Goal: Task Accomplishment & Management: Manage account settings

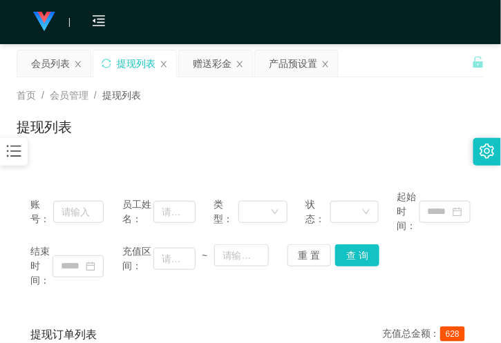
drag, startPoint x: 30, startPoint y: 157, endPoint x: 19, endPoint y: 153, distance: 11.6
click at [21, 155] on icon "图标: bars" at bounding box center [14, 151] width 18 height 18
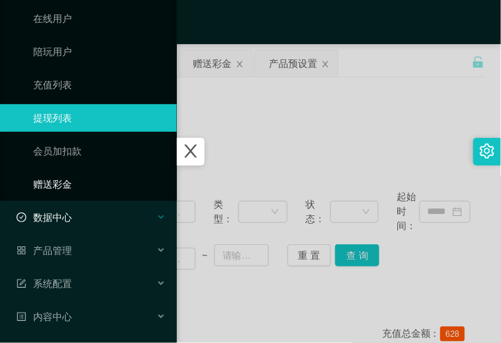
scroll to position [153, 0]
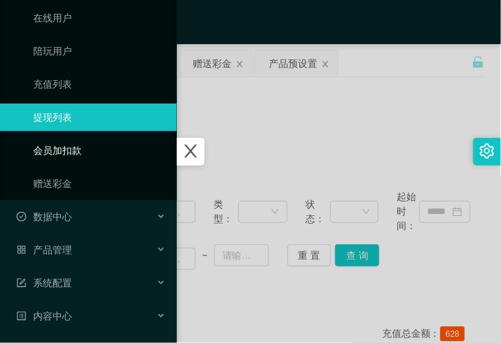
click at [98, 148] on link "会员加扣款" at bounding box center [99, 151] width 133 height 28
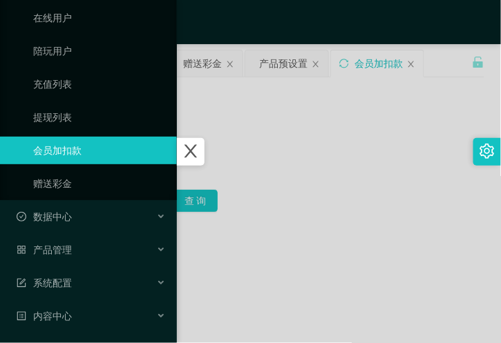
click at [305, 139] on div at bounding box center [250, 171] width 501 height 343
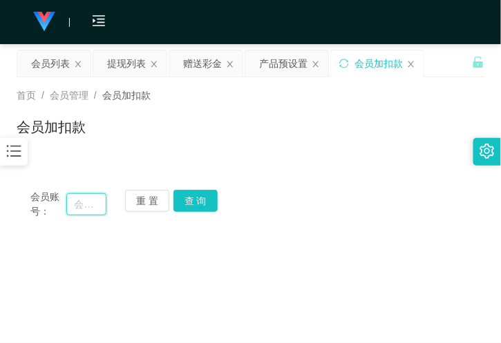
click at [86, 196] on input "text" at bounding box center [86, 204] width 40 height 22
paste input "X10Andy"
type input "X10Andy"
click at [208, 198] on button "查 询" at bounding box center [195, 201] width 44 height 22
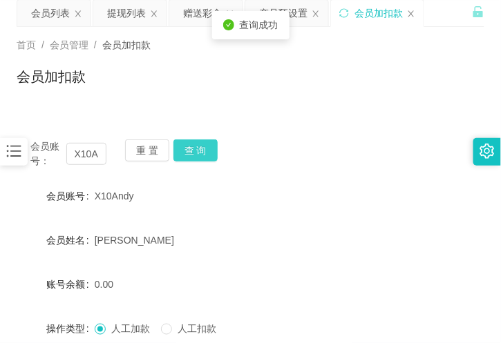
scroll to position [153, 0]
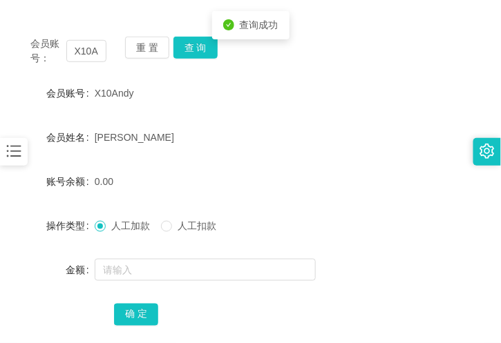
click at [128, 280] on div at bounding box center [231, 270] width 273 height 28
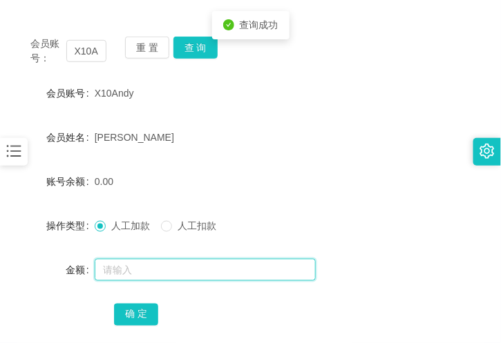
click at [135, 267] on input "text" at bounding box center [205, 270] width 221 height 22
type input "500"
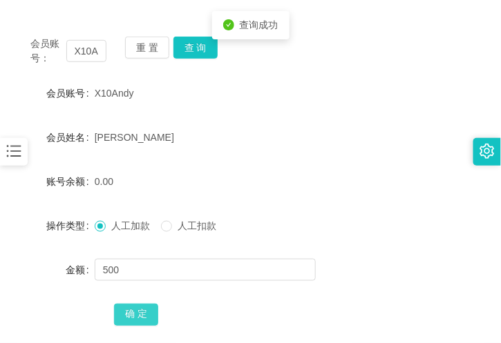
drag, startPoint x: 135, startPoint y: 314, endPoint x: 148, endPoint y: 304, distance: 16.2
click at [135, 314] on button "确 定" at bounding box center [136, 315] width 44 height 22
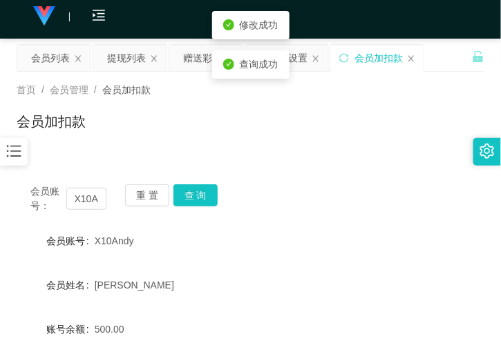
scroll to position [0, 0]
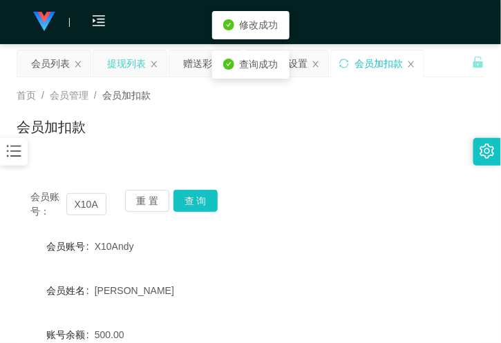
drag, startPoint x: 306, startPoint y: 139, endPoint x: 148, endPoint y: 71, distance: 172.1
click at [303, 135] on div "会员加扣款" at bounding box center [251, 133] width 468 height 32
click at [52, 62] on div "会员列表" at bounding box center [50, 63] width 39 height 26
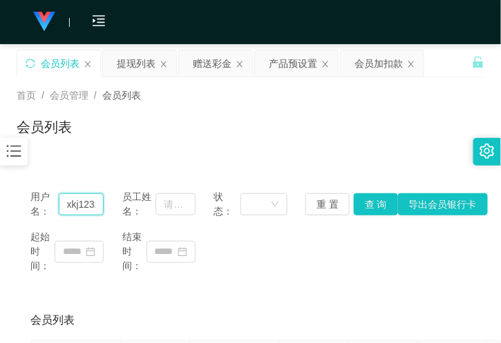
click at [90, 203] on input "xkj123x" at bounding box center [82, 204] width 46 height 22
click at [88, 203] on input "xkj123x" at bounding box center [82, 204] width 46 height 22
paste input "X10Andy"
type input "X10Andy"
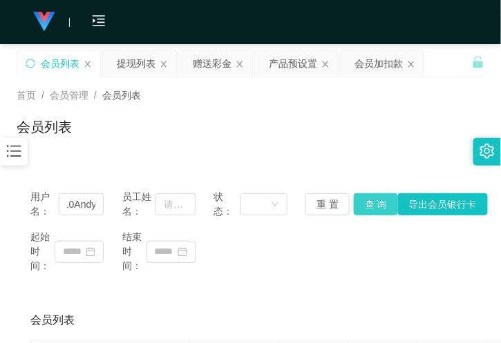
click at [362, 194] on button "查 询" at bounding box center [376, 204] width 44 height 22
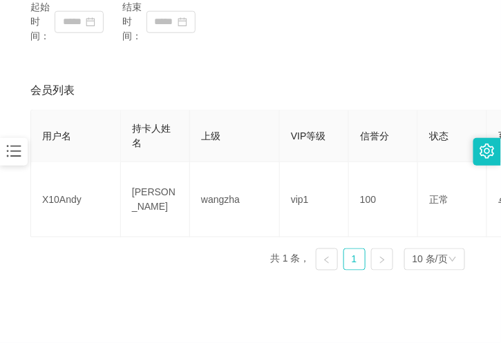
scroll to position [0, 0]
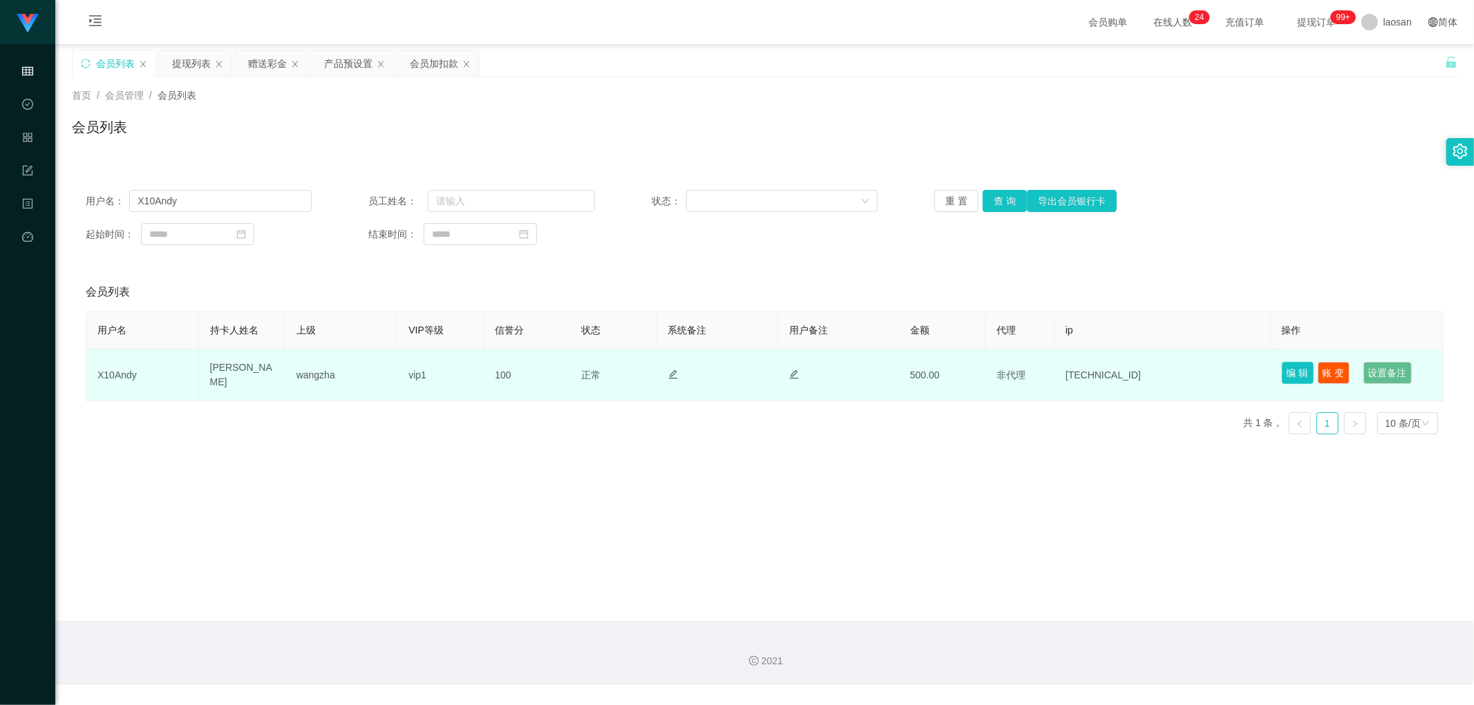
click at [500, 343] on button "编 辑" at bounding box center [1297, 373] width 32 height 22
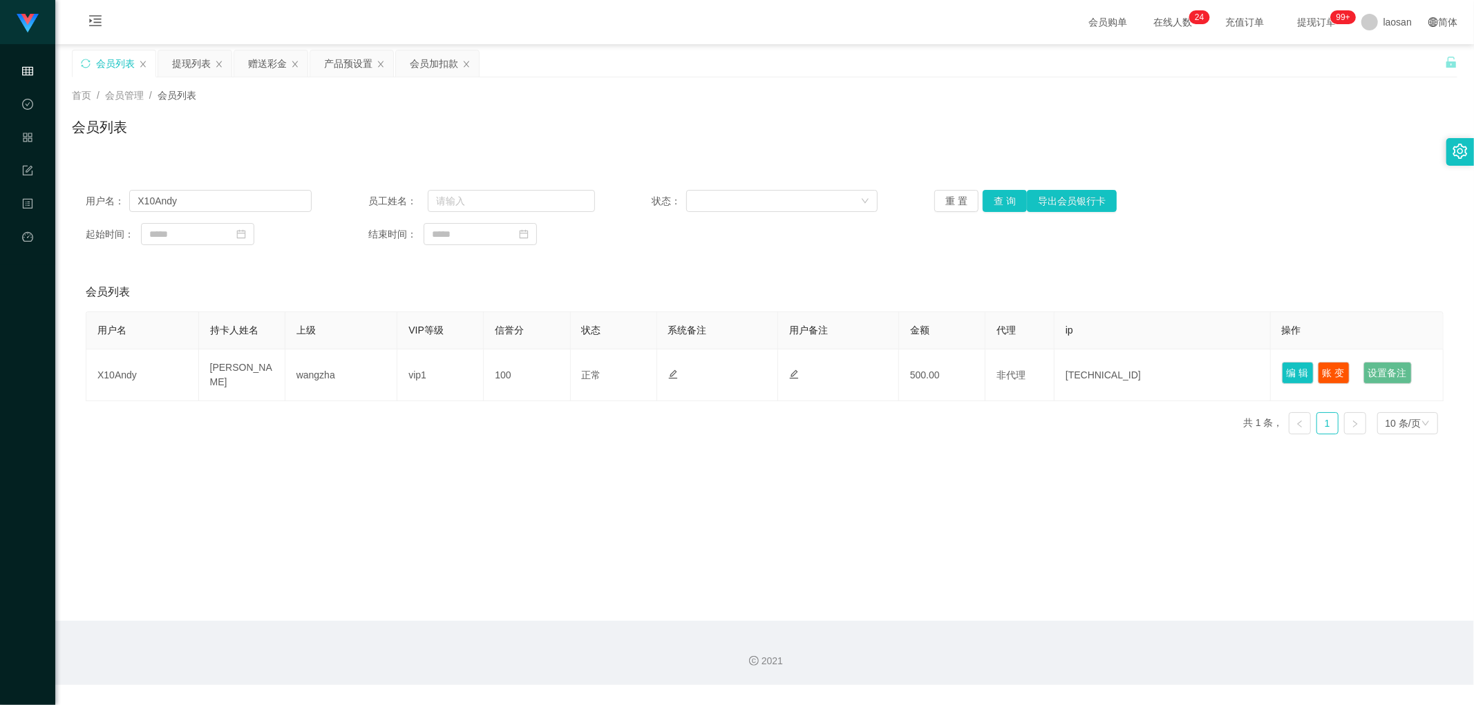
type input "X10Andy"
type input "Chua jiang hao andy"
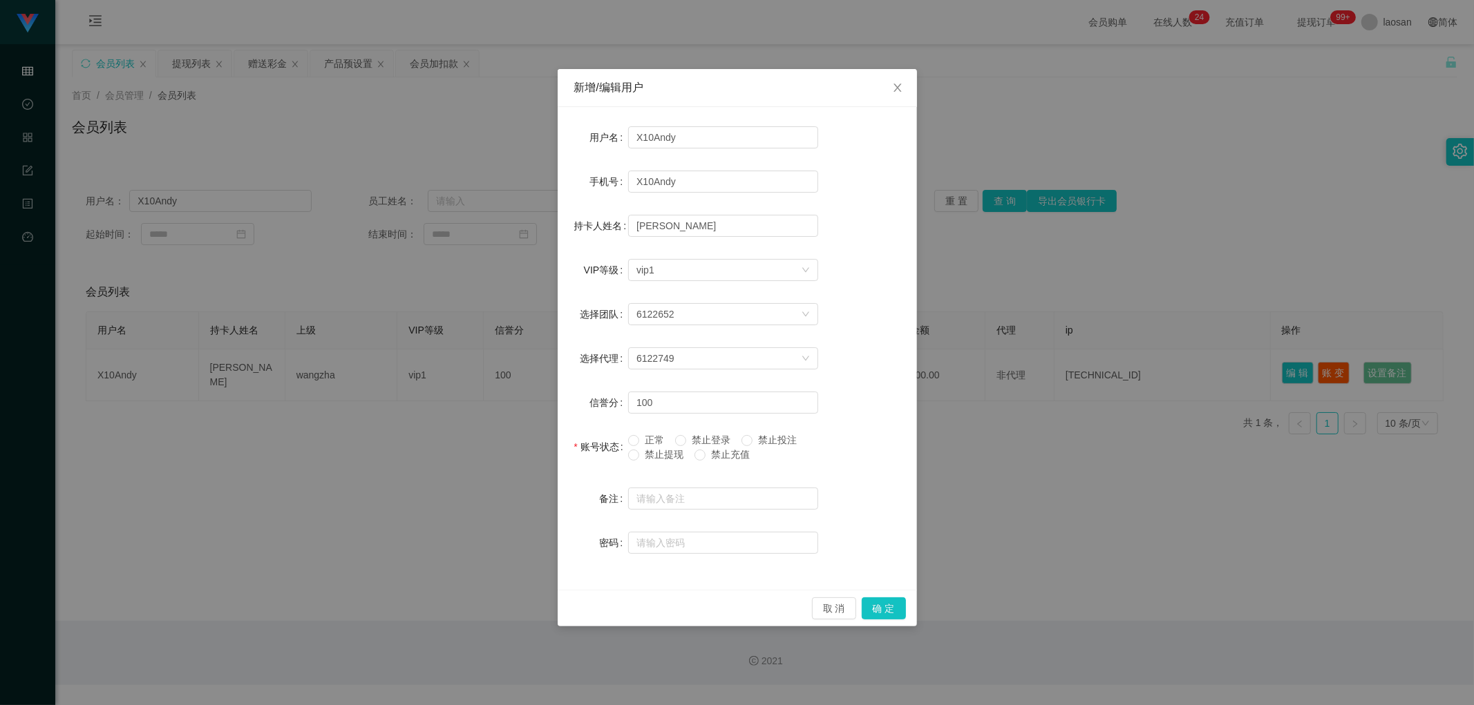
click at [500, 343] on span "禁止提现" at bounding box center [664, 454] width 50 height 11
click at [500, 343] on button "确 定" at bounding box center [883, 609] width 44 height 22
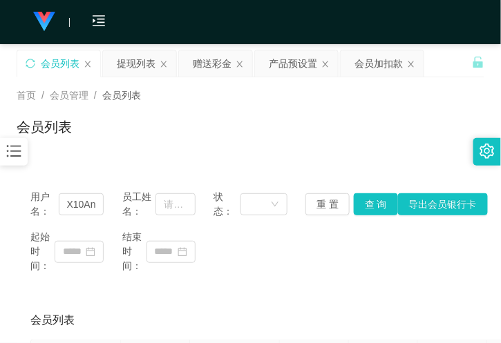
click at [240, 128] on div "会员列表" at bounding box center [251, 133] width 468 height 32
click at [80, 198] on input "X10Andy" at bounding box center [82, 204] width 46 height 22
paste input "joseph8888"
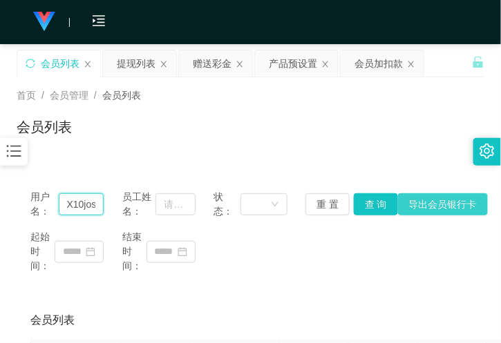
scroll to position [0, 38]
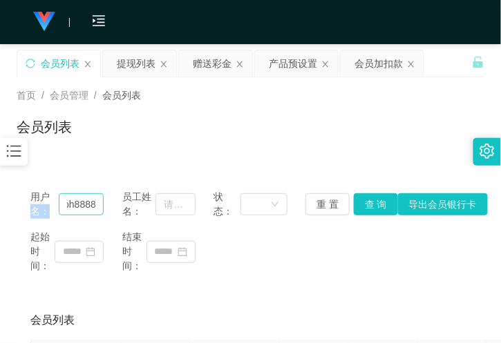
drag, startPoint x: 47, startPoint y: 204, endPoint x: 66, endPoint y: 202, distance: 19.4
click at [64, 202] on div "用户名： X10joseph8888Andy" at bounding box center [66, 204] width 73 height 29
click at [66, 202] on input "X10joseph8888Andy" at bounding box center [82, 204] width 46 height 22
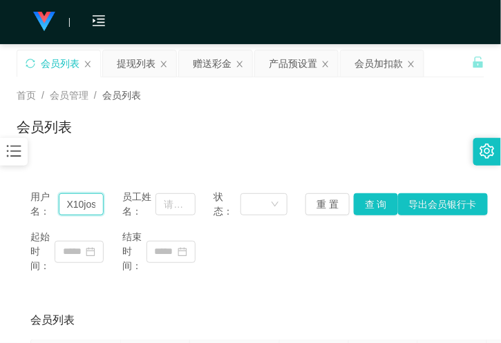
click at [66, 202] on input "X10joseph8888Andy" at bounding box center [82, 204] width 46 height 22
paste input "joseph8888"
type input "joseph8888"
click at [354, 199] on button "查 询" at bounding box center [376, 204] width 44 height 22
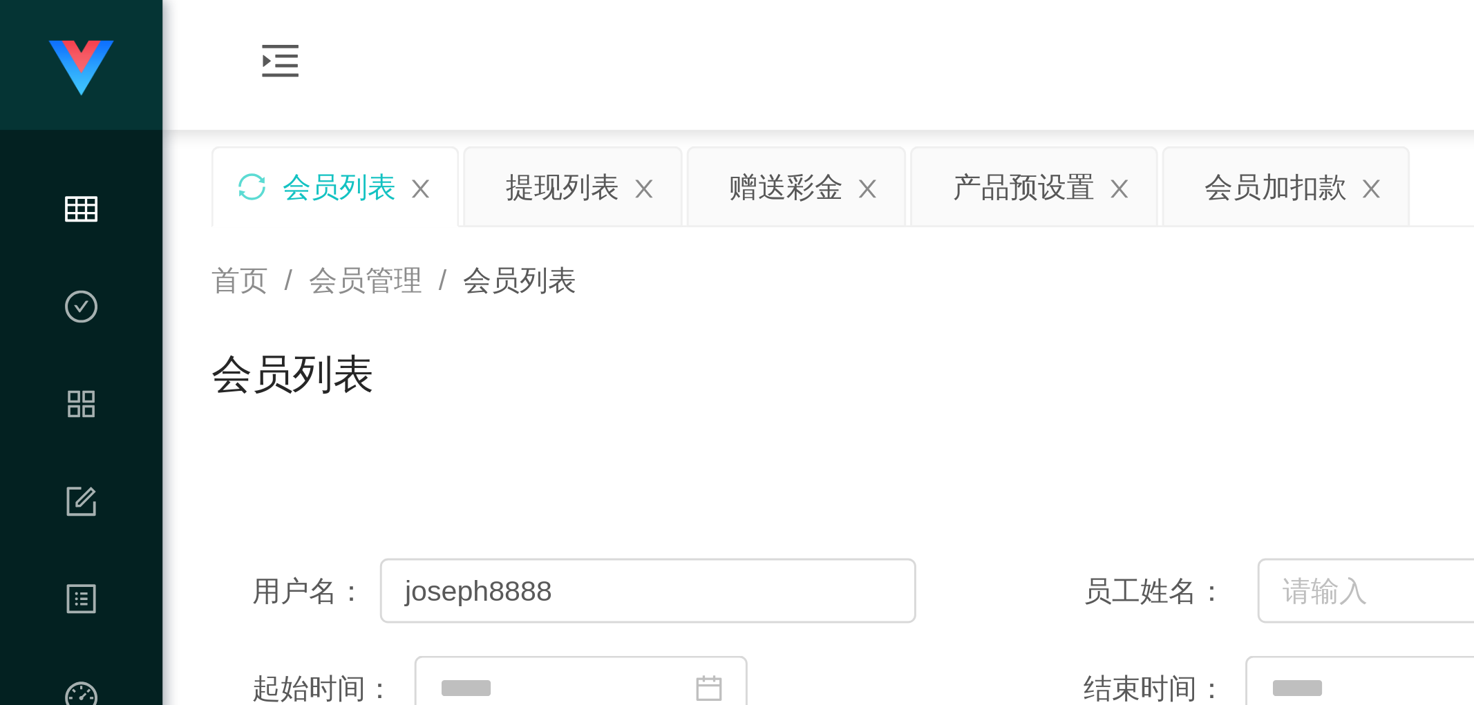
scroll to position [0, 0]
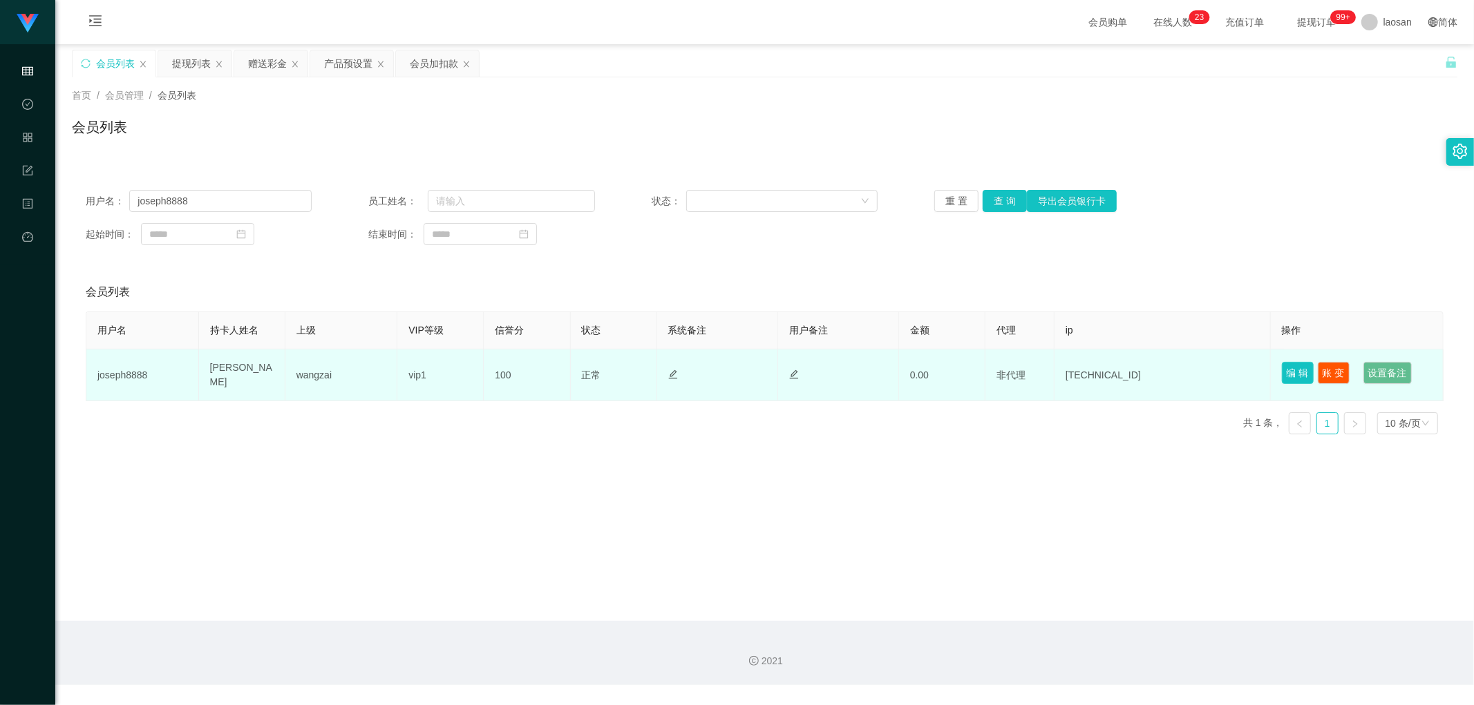
click at [500, 343] on button "编 辑" at bounding box center [1297, 373] width 32 height 22
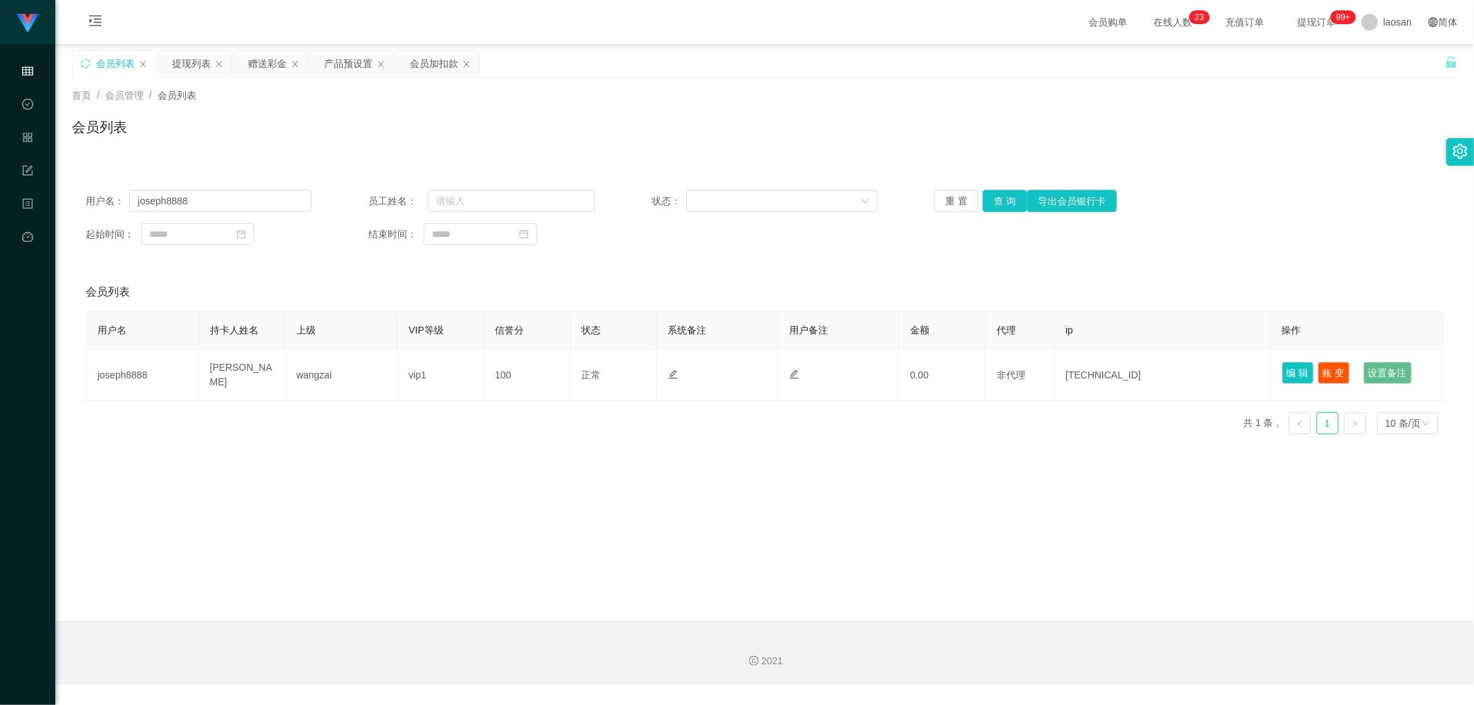
type input "joseph8888"
type input "[PERSON_NAME]"
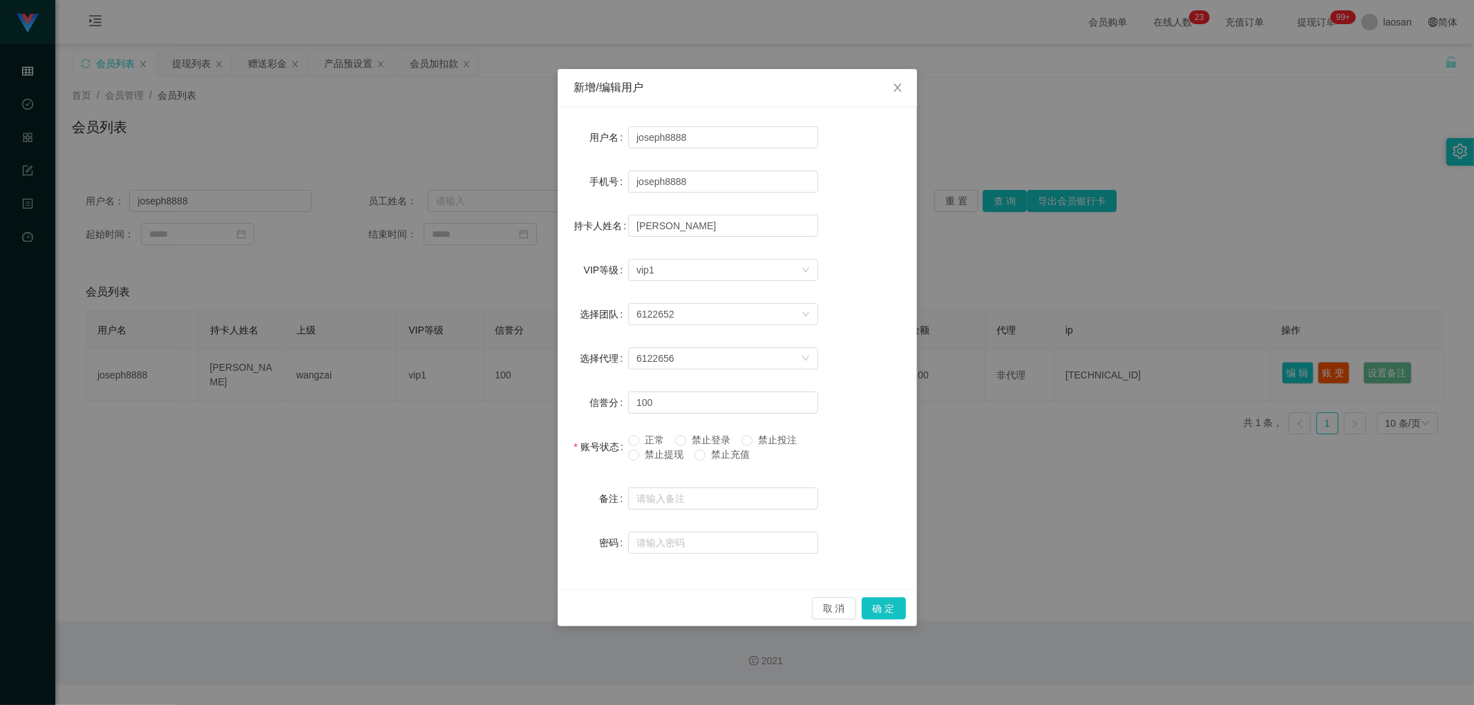
click at [500, 343] on span "禁止提现" at bounding box center [664, 454] width 50 height 11
click at [500, 343] on div "取 消 确 定" at bounding box center [736, 608] width 359 height 37
click at [500, 343] on button "确 定" at bounding box center [883, 609] width 44 height 22
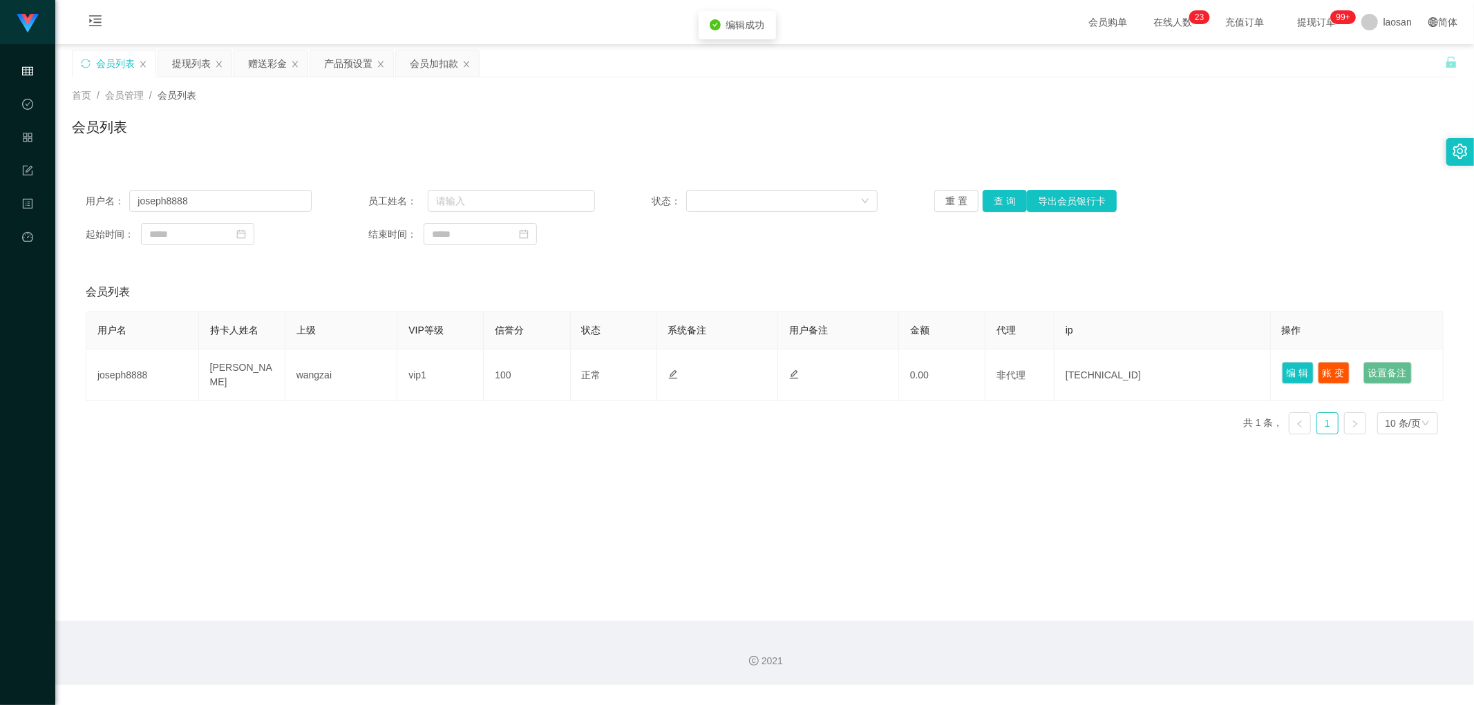
click at [500, 343] on main "关闭左侧 关闭右侧 关闭其它 刷新页面 会员列表 提现列表 赠送彩金 产品预设置 会员加扣款 首页 / 会员管理 / 会员列表 / 会员列表 用户名： jos…" at bounding box center [764, 332] width 1418 height 577
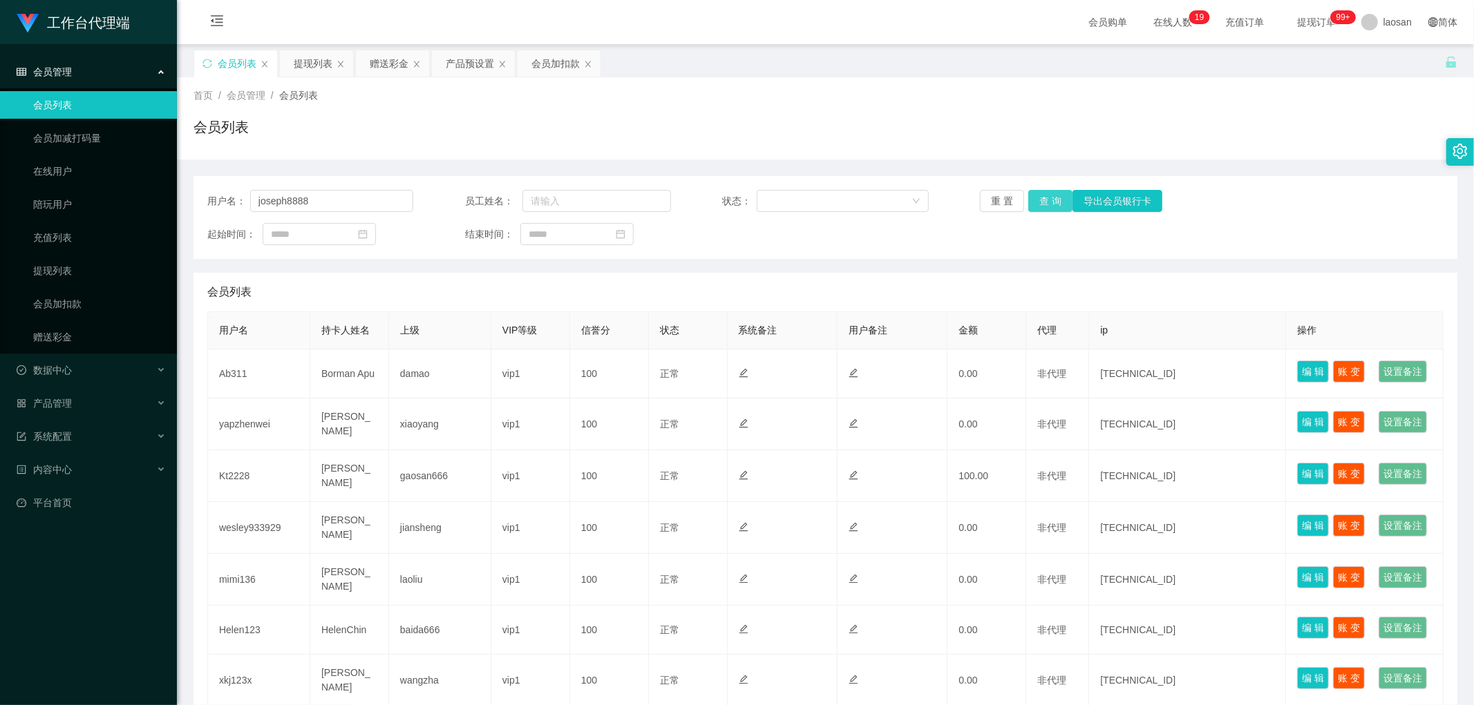
type input "joseph8888"
click at [1045, 200] on button "查 询" at bounding box center [1050, 201] width 44 height 22
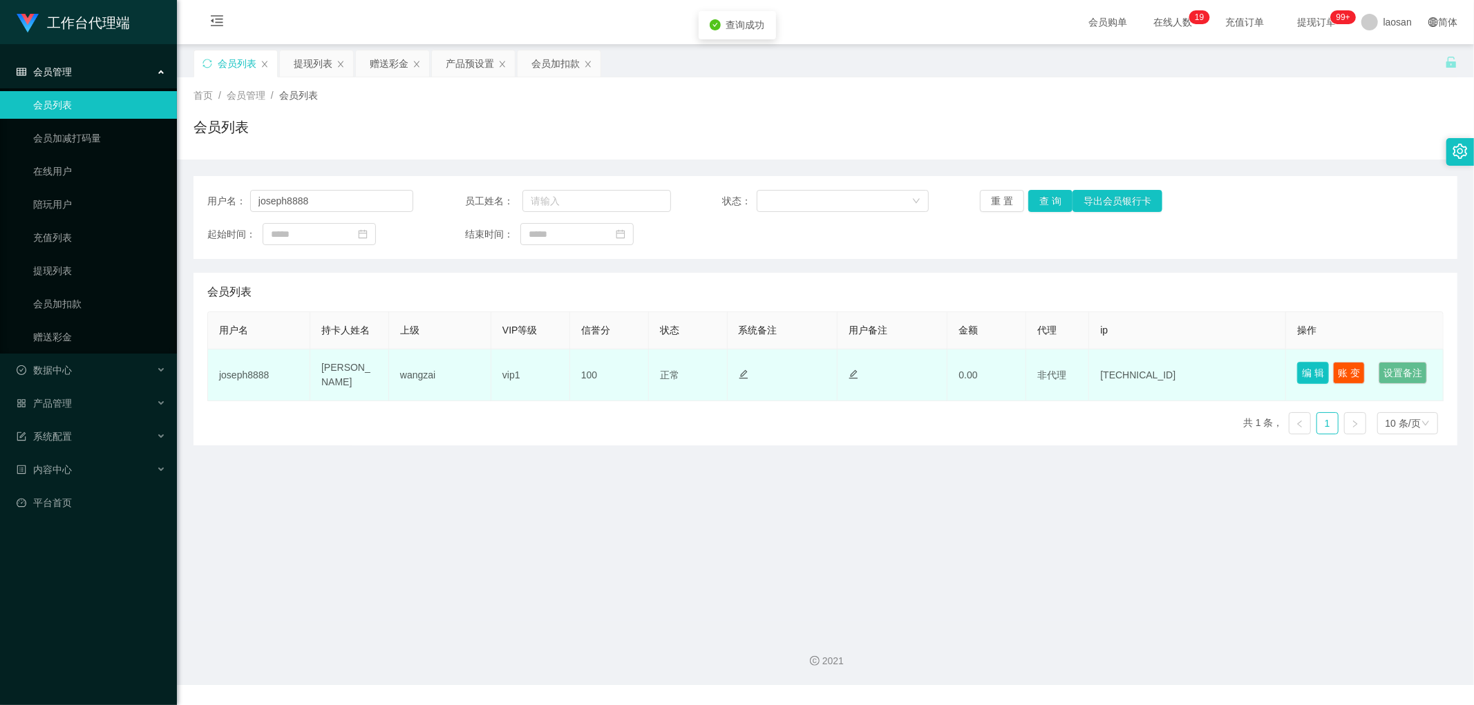
click at [1304, 370] on button "编 辑" at bounding box center [1313, 373] width 32 height 22
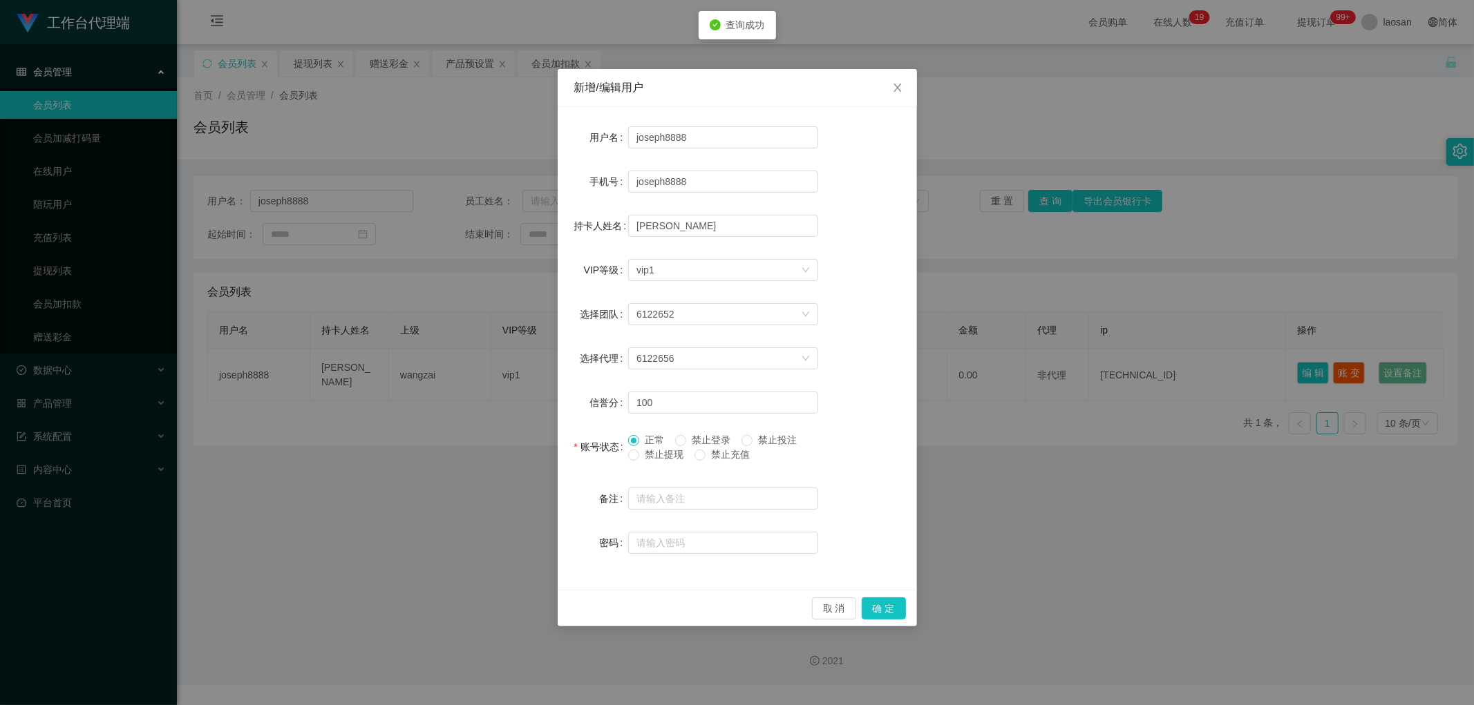
drag, startPoint x: 670, startPoint y: 457, endPoint x: 698, endPoint y: 464, distance: 28.7
click at [671, 456] on span "禁止提现" at bounding box center [664, 454] width 50 height 11
click at [881, 608] on button "确 定" at bounding box center [883, 609] width 44 height 22
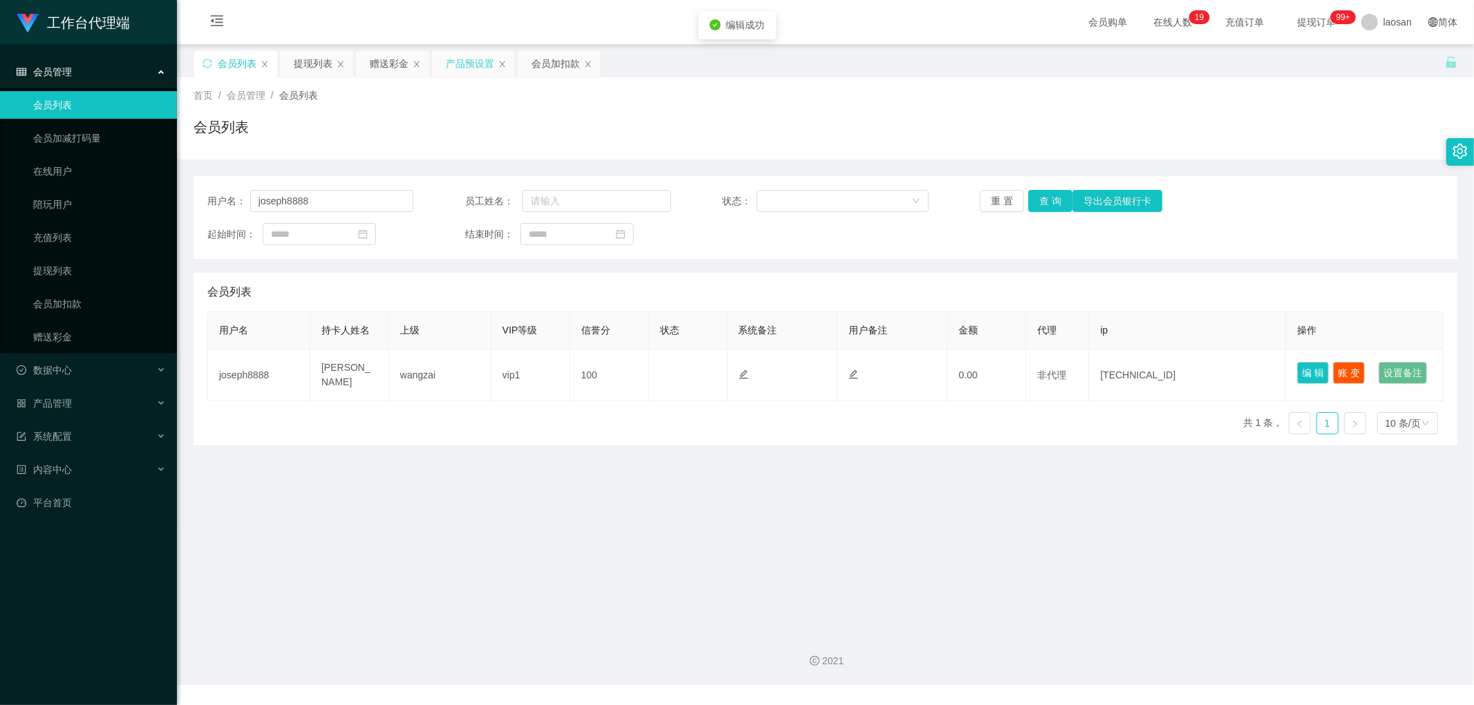
click at [475, 66] on div "产品预设置" at bounding box center [470, 63] width 48 height 26
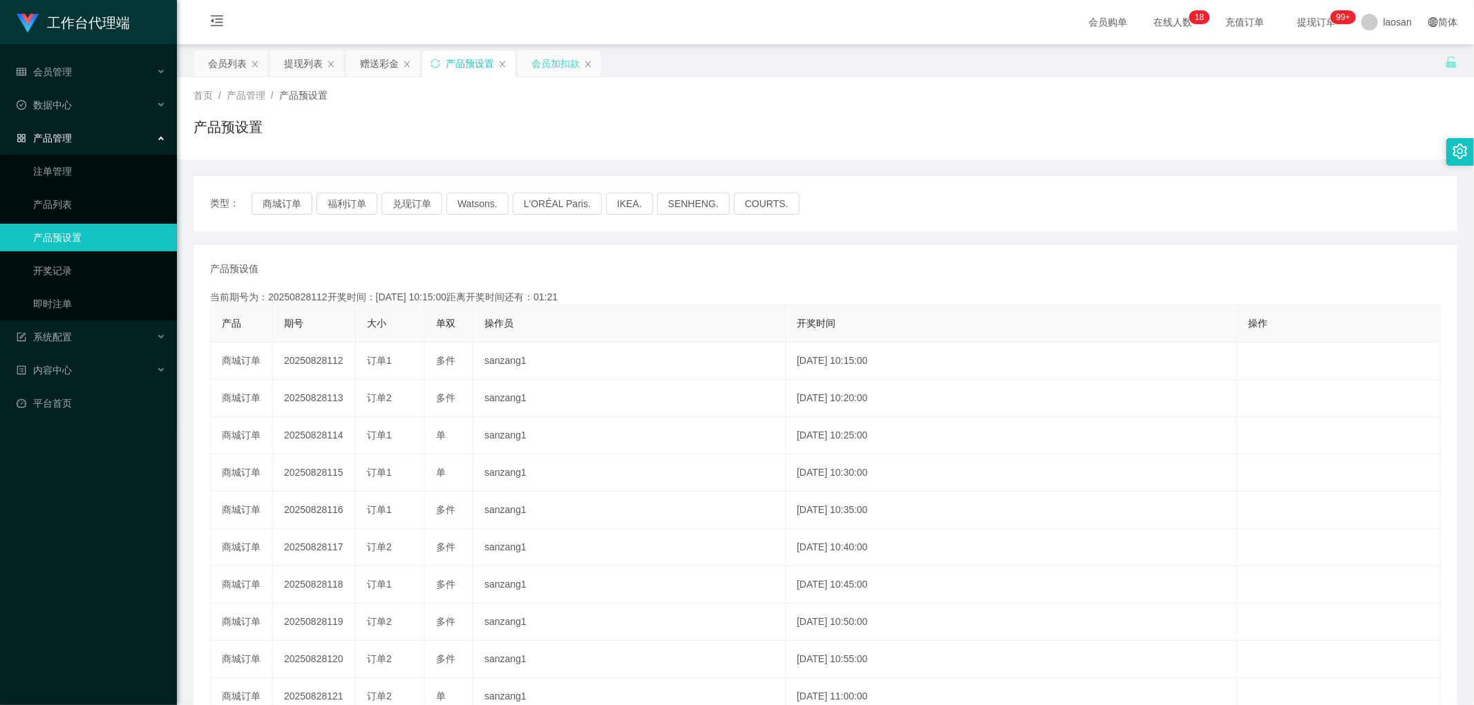
click at [556, 58] on div "会员加扣款" at bounding box center [555, 63] width 48 height 26
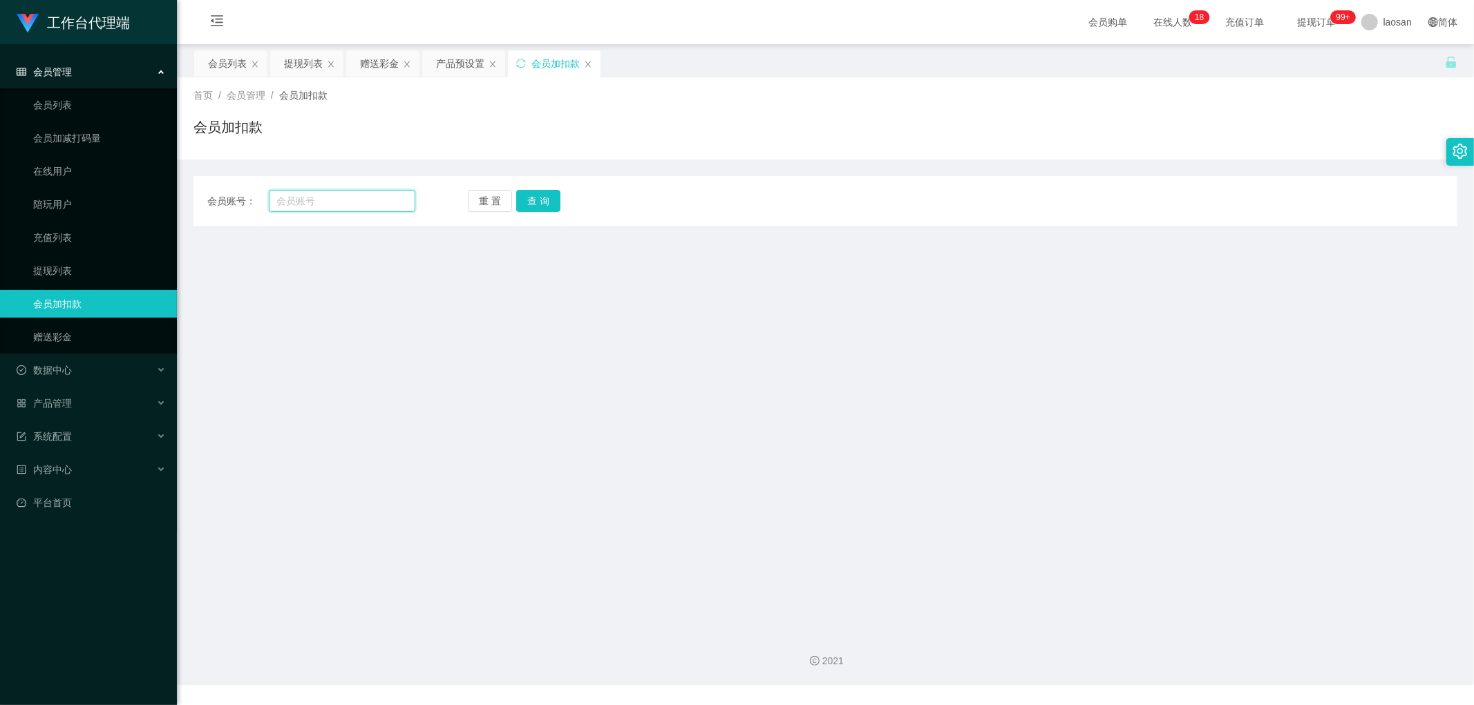
click at [298, 204] on input "text" at bounding box center [342, 201] width 147 height 22
paste input "joseph8888"
type input "joseph8888"
drag, startPoint x: 526, startPoint y: 197, endPoint x: 508, endPoint y: 211, distance: 23.2
click at [526, 197] on button "查 询" at bounding box center [538, 201] width 44 height 22
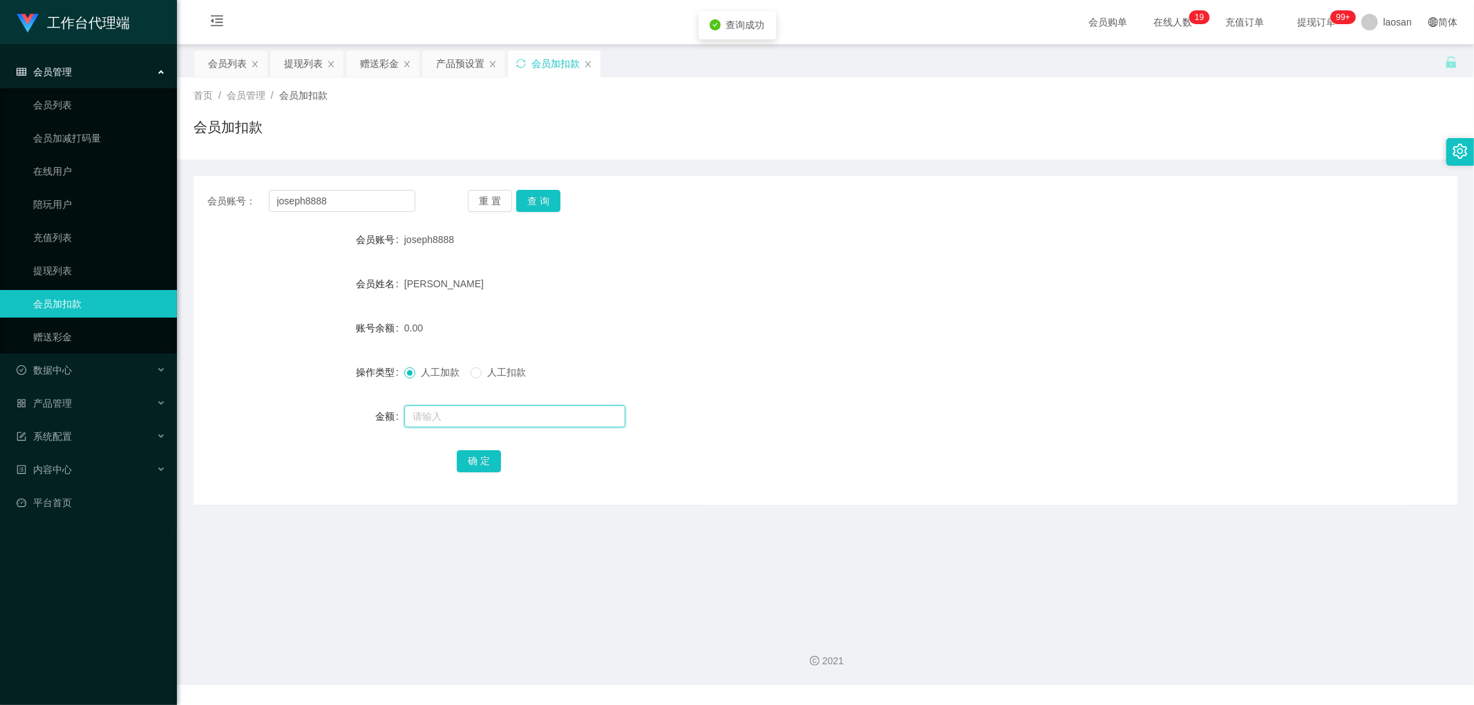
click at [443, 418] on input "text" at bounding box center [514, 417] width 221 height 22
type input "500"
drag, startPoint x: 475, startPoint y: 459, endPoint x: 718, endPoint y: 357, distance: 264.2
click at [477, 459] on button "确 定" at bounding box center [479, 461] width 44 height 22
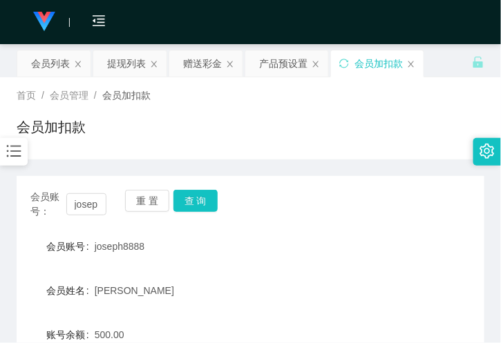
drag, startPoint x: 301, startPoint y: 272, endPoint x: 271, endPoint y: 193, distance: 84.2
click at [55, 133] on h1 "会员加扣款" at bounding box center [51, 127] width 69 height 21
click at [161, 112] on div "首页 / 会员管理 / 会员加扣款 / 会员加扣款" at bounding box center [251, 118] width 468 height 60
click at [54, 53] on div "会员列表" at bounding box center [50, 63] width 39 height 26
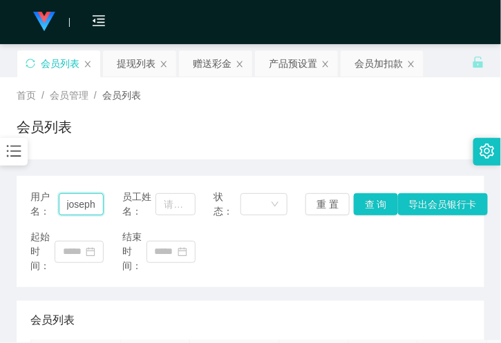
drag, startPoint x: 78, startPoint y: 211, endPoint x: 83, endPoint y: 203, distance: 9.6
click at [81, 207] on input "joseph8888" at bounding box center [82, 204] width 46 height 22
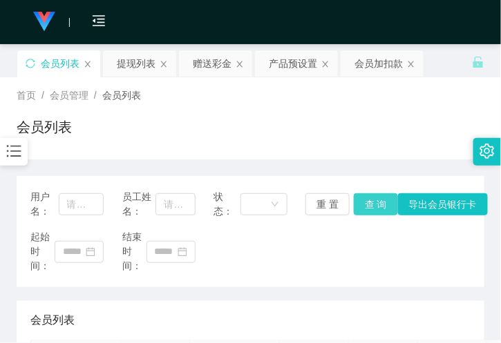
click at [374, 199] on button "查 询" at bounding box center [376, 204] width 44 height 22
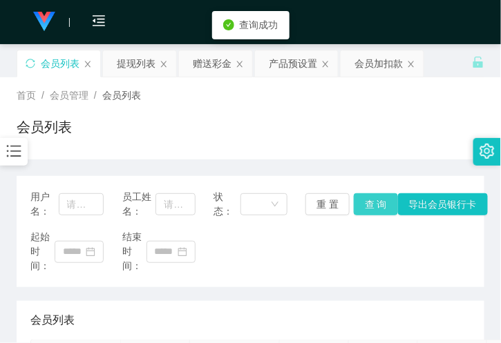
click at [374, 199] on button "查 询" at bounding box center [376, 204] width 44 height 22
click at [374, 199] on div "用户名： 员工姓名： 状态： 重 置 查 询 导出会员银行[PERSON_NAME]" at bounding box center [250, 204] width 440 height 29
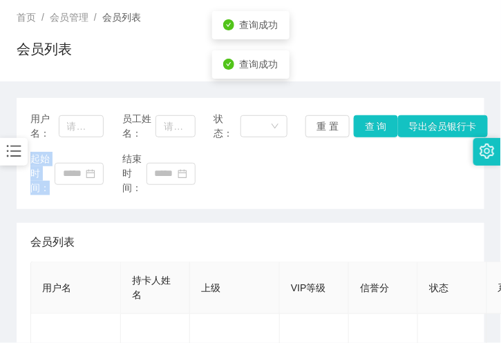
scroll to position [153, 0]
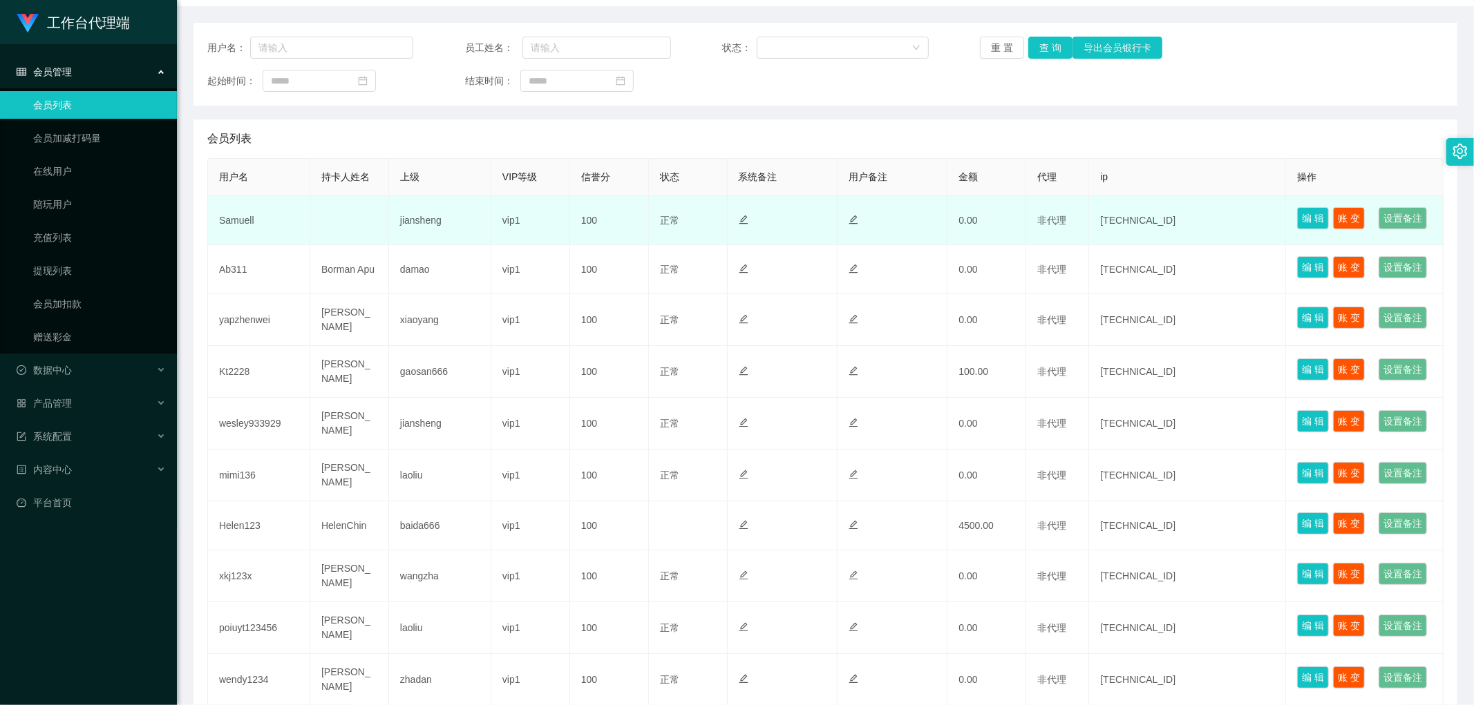
click at [236, 232] on td "Samuell" at bounding box center [259, 220] width 102 height 49
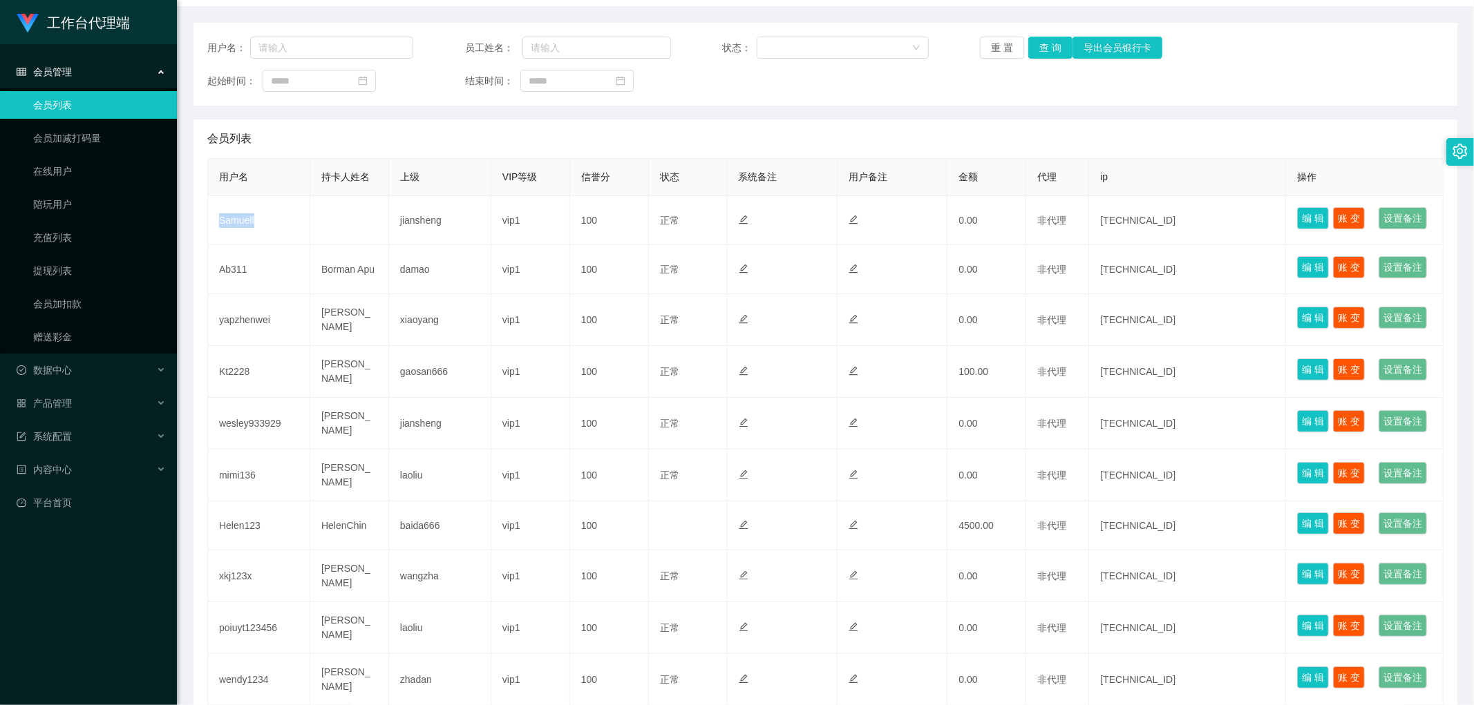
copy td "Samuell"
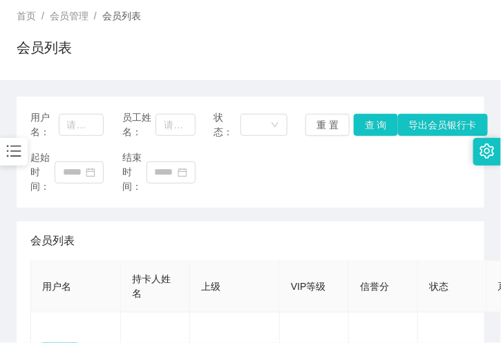
scroll to position [0, 0]
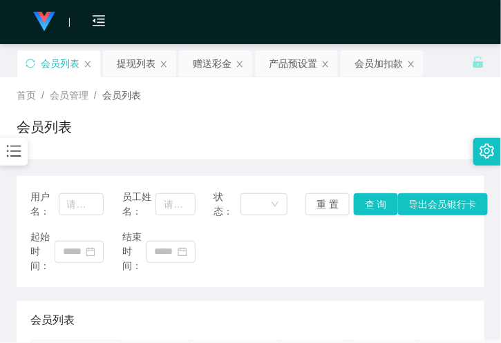
drag, startPoint x: 222, startPoint y: 58, endPoint x: 211, endPoint y: 48, distance: 14.7
click at [222, 58] on div "赠送彩金" at bounding box center [212, 63] width 39 height 26
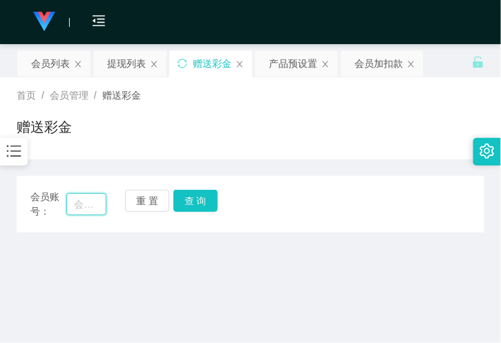
click at [81, 202] on input "text" at bounding box center [86, 204] width 40 height 22
paste input "Samuell"
type input "Samuell"
click at [200, 200] on button "查 询" at bounding box center [195, 201] width 44 height 22
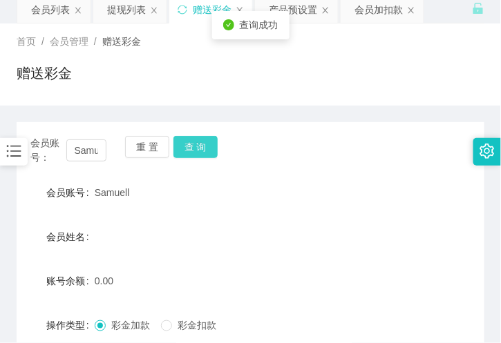
scroll to position [153, 0]
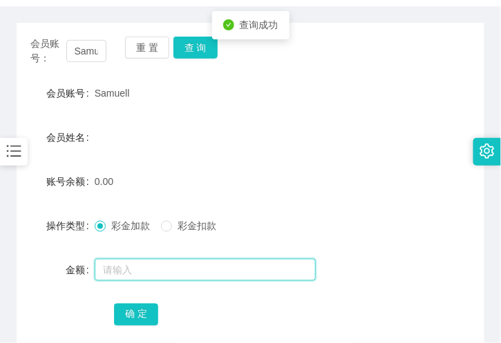
click at [114, 269] on input "text" at bounding box center [205, 270] width 221 height 22
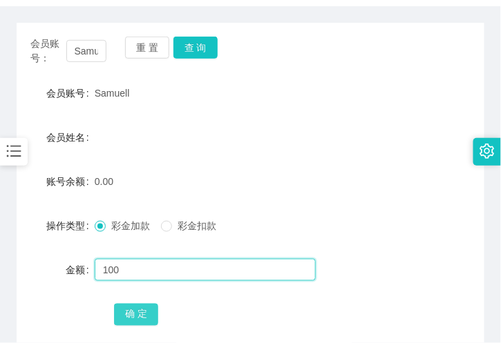
type input "100"
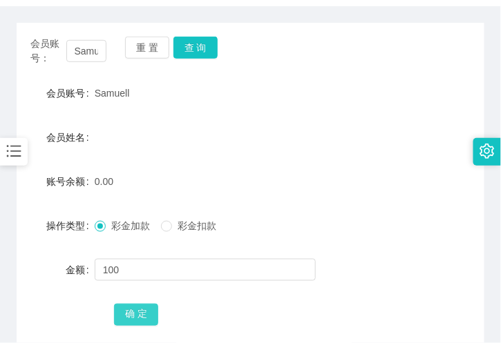
click at [150, 312] on button "确 定" at bounding box center [136, 315] width 44 height 22
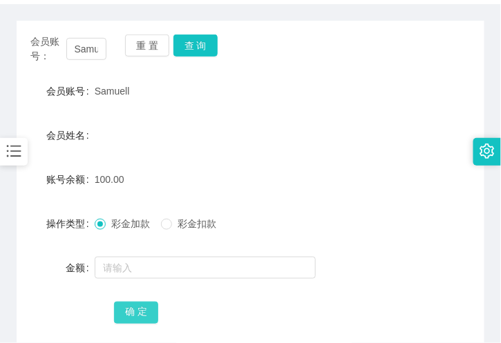
scroll to position [0, 0]
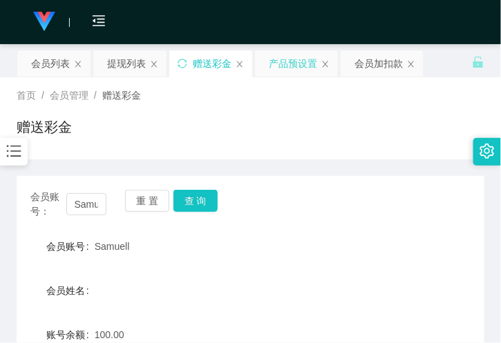
click at [289, 59] on div "产品预设置" at bounding box center [293, 63] width 48 height 26
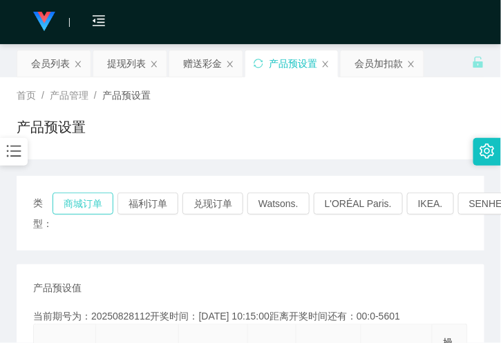
click at [92, 196] on button "商城订单" at bounding box center [83, 204] width 61 height 22
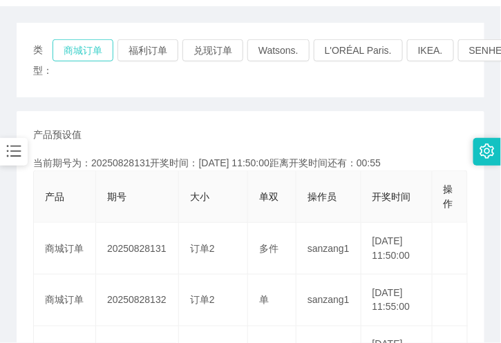
scroll to position [230, 0]
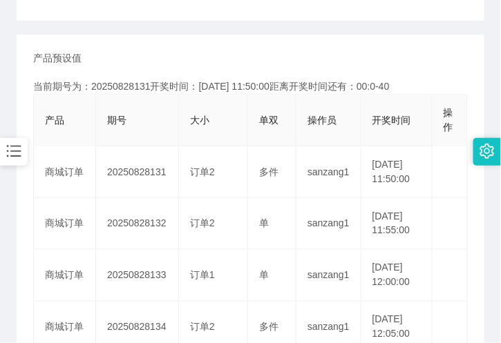
drag, startPoint x: 143, startPoint y: 10, endPoint x: 169, endPoint y: 0, distance: 27.3
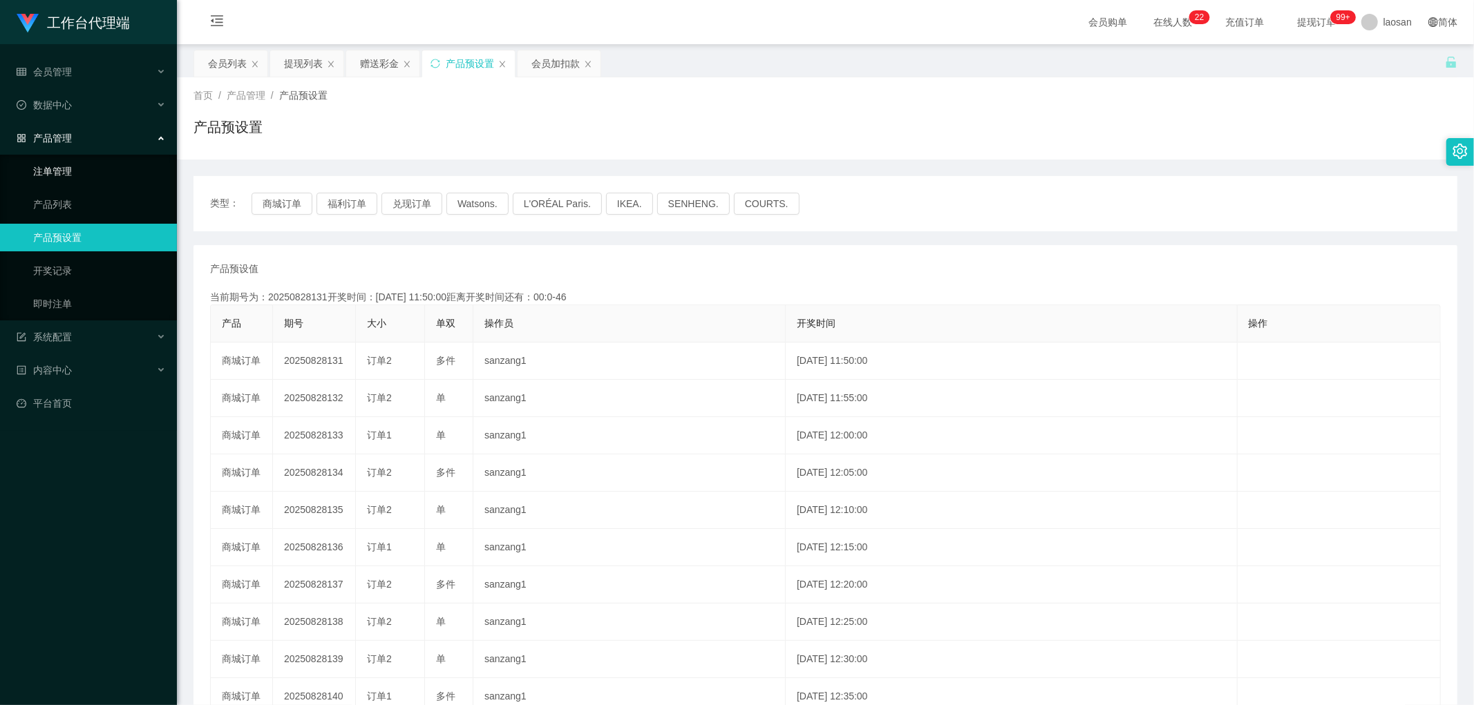
drag, startPoint x: 77, startPoint y: 167, endPoint x: 84, endPoint y: 166, distance: 6.9
click at [77, 167] on link "注单管理" at bounding box center [99, 172] width 133 height 28
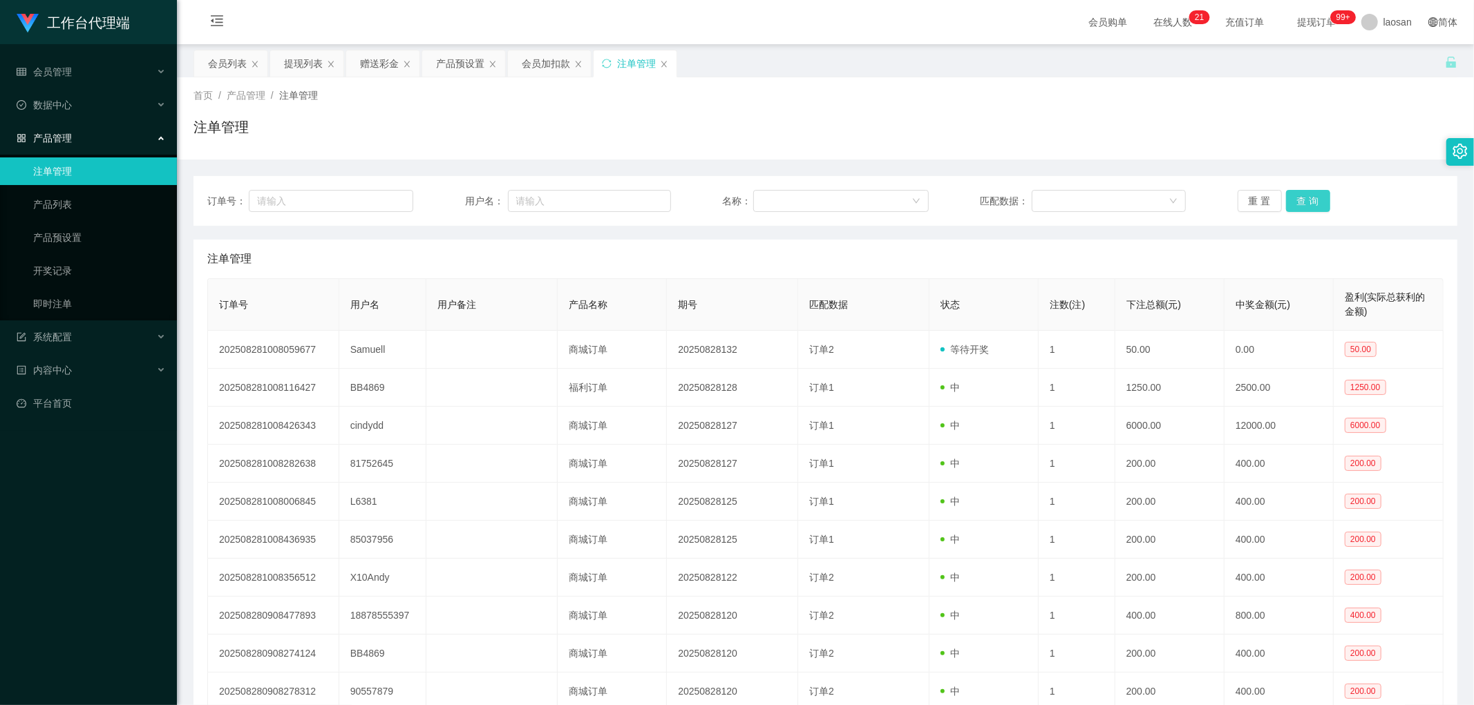
click at [1306, 201] on button "查 询" at bounding box center [1308, 201] width 44 height 22
click at [1306, 201] on div "重 置 查 询" at bounding box center [1340, 201] width 206 height 22
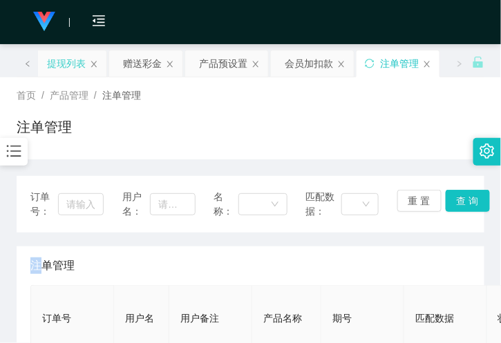
click at [74, 66] on div "提现列表" at bounding box center [66, 63] width 39 height 26
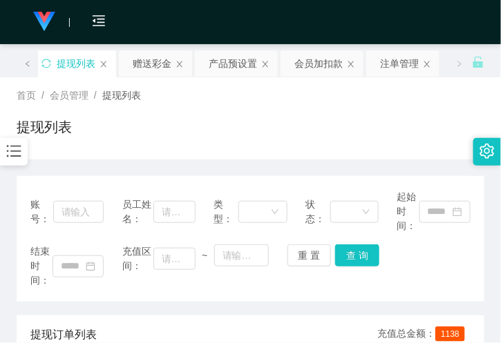
click at [69, 194] on div "账号：" at bounding box center [66, 212] width 73 height 44
click at [74, 198] on div "账号：" at bounding box center [66, 212] width 73 height 44
click at [82, 209] on input "text" at bounding box center [78, 212] width 51 height 22
paste input "Samuell"
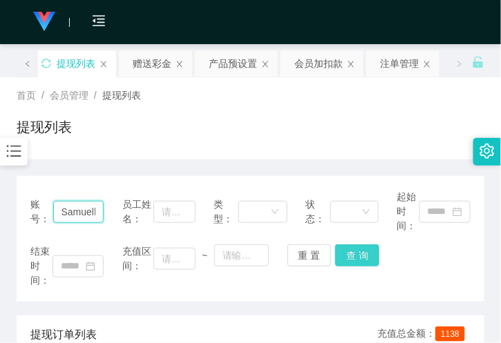
type input "Samuell"
click at [341, 260] on button "查 询" at bounding box center [357, 256] width 44 height 22
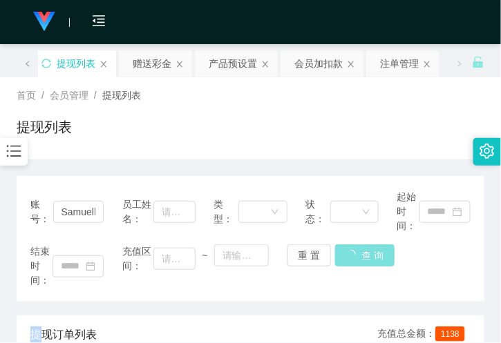
click at [341, 260] on div "重 置 查 询" at bounding box center [323, 256] width 73 height 22
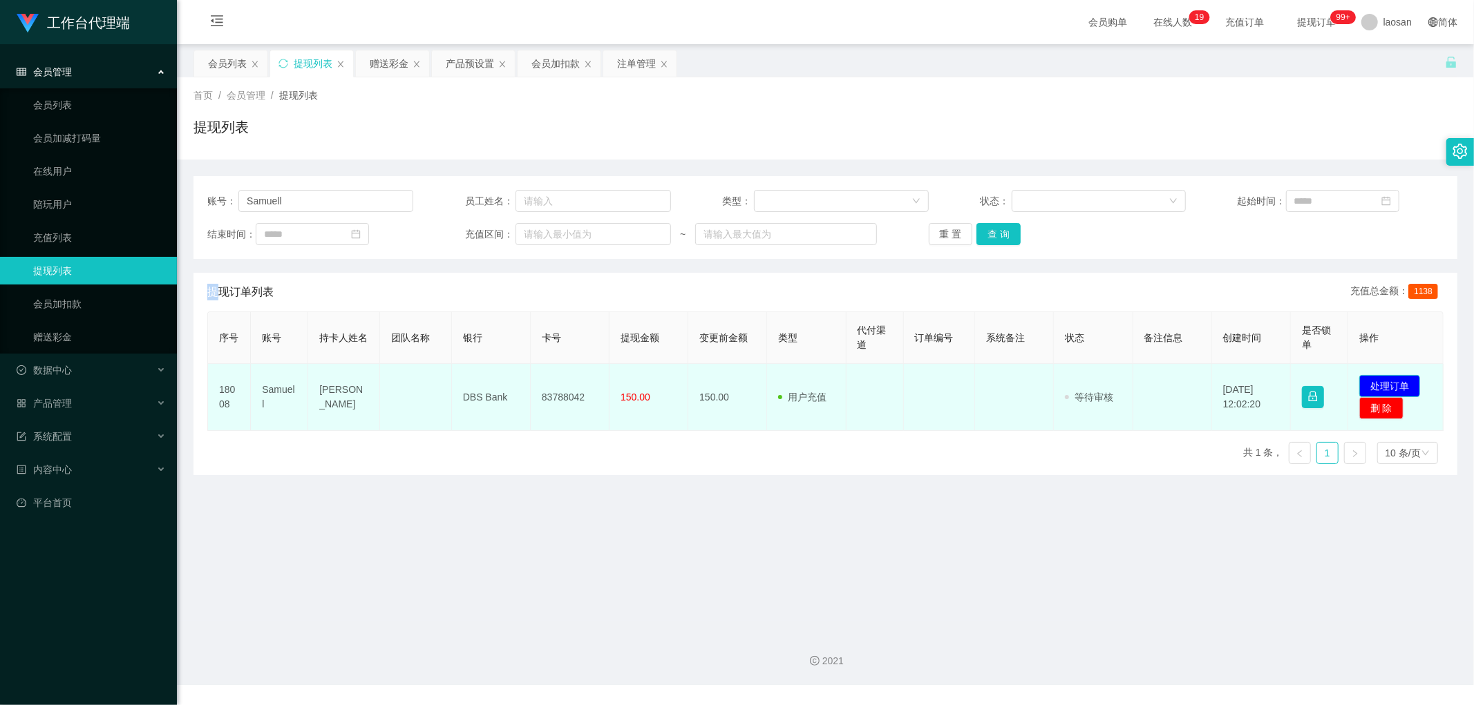
click at [1380, 385] on button "处理订单" at bounding box center [1389, 386] width 61 height 22
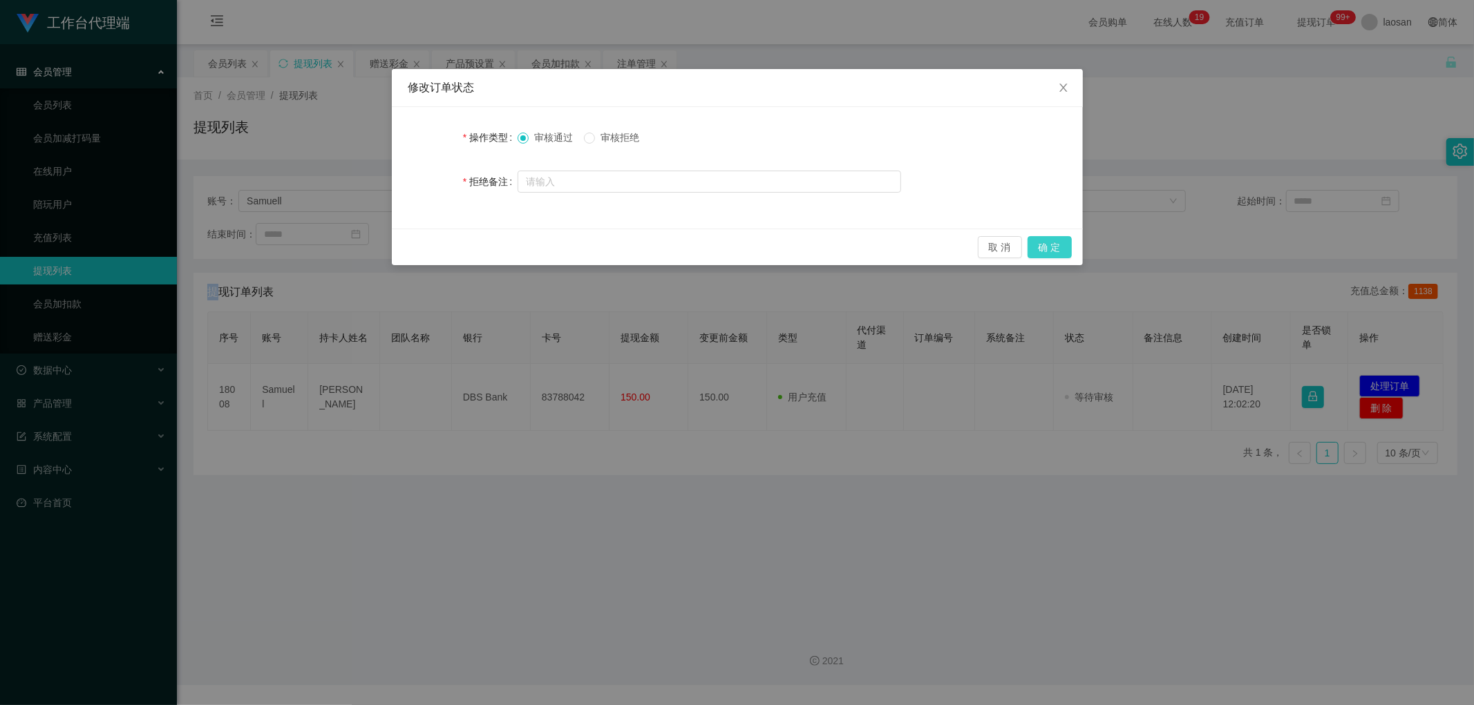
click at [1047, 251] on button "确 定" at bounding box center [1049, 247] width 44 height 22
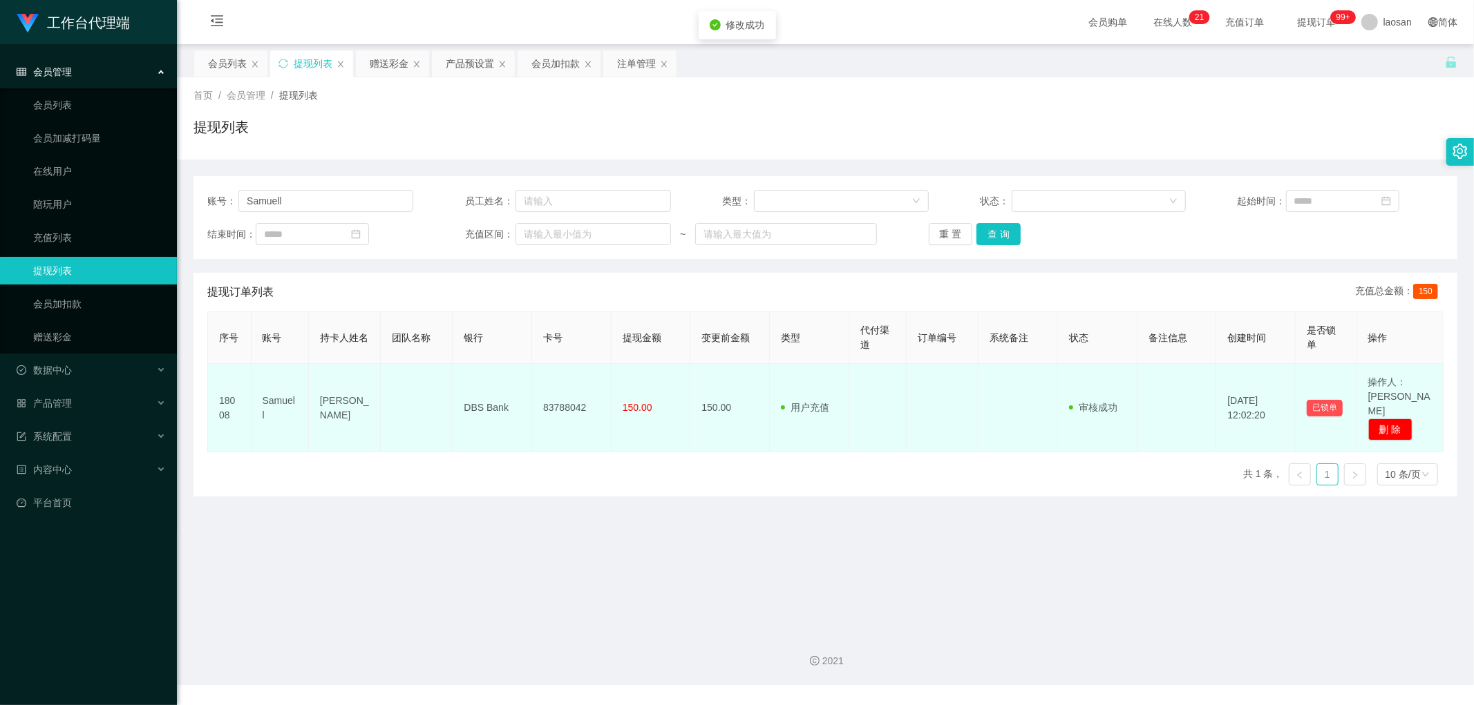
click at [563, 406] on td "83788042" at bounding box center [571, 408] width 79 height 88
copy td "83788042"
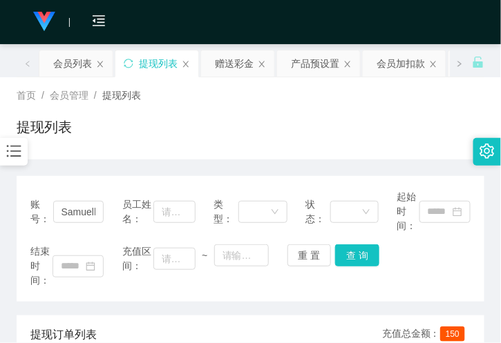
drag, startPoint x: 128, startPoint y: 121, endPoint x: 125, endPoint y: 114, distance: 7.7
click at [128, 121] on div "提现列表" at bounding box center [251, 133] width 468 height 32
click at [232, 64] on div "赠送彩金" at bounding box center [234, 63] width 39 height 26
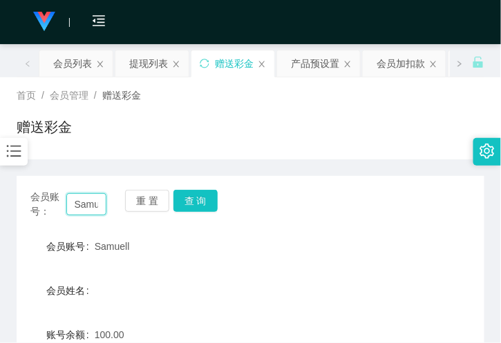
click at [88, 209] on input "Samuell" at bounding box center [86, 204] width 40 height 22
paste input "Samuell"
type input "Samuell"
click at [203, 200] on button "查 询" at bounding box center [195, 201] width 44 height 22
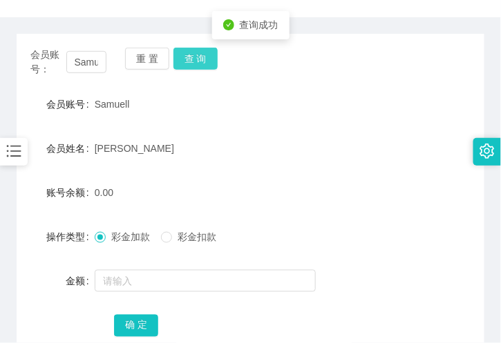
scroll to position [153, 0]
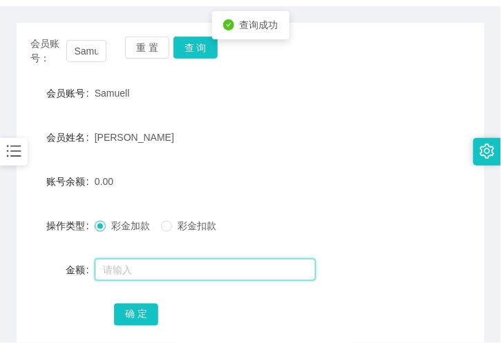
click at [126, 266] on input "text" at bounding box center [205, 270] width 221 height 22
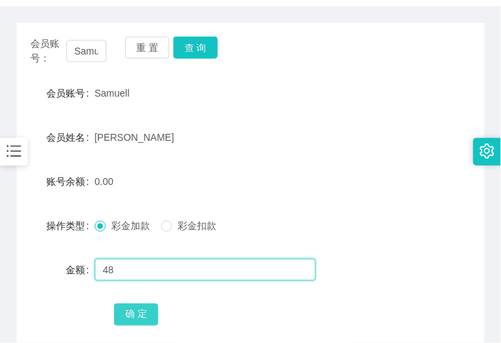
type input "48"
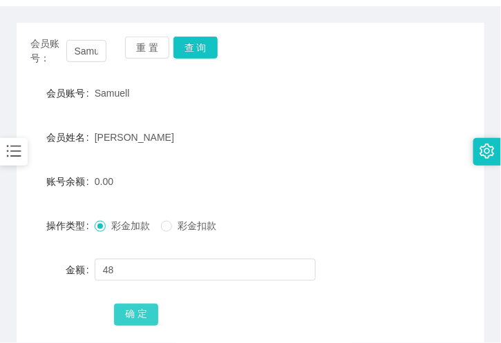
click at [124, 309] on button "确 定" at bounding box center [136, 315] width 44 height 22
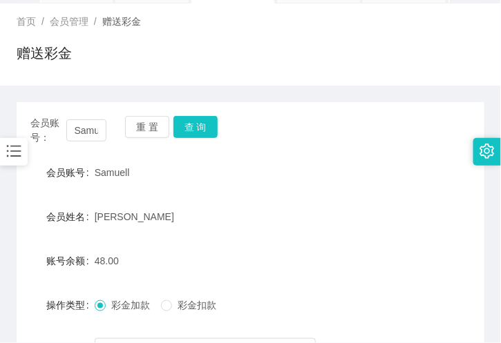
scroll to position [0, 0]
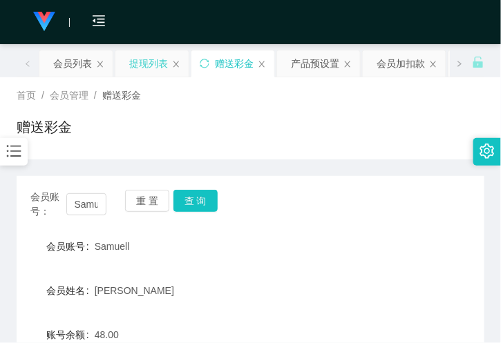
click at [145, 63] on div "提现列表" at bounding box center [148, 63] width 39 height 26
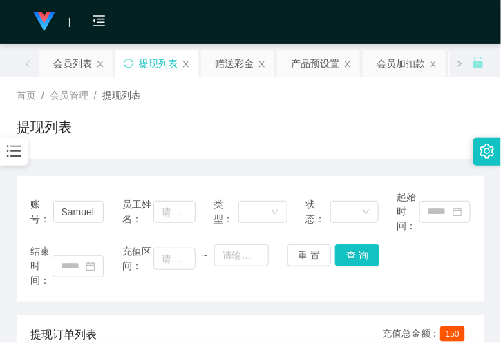
click at [231, 77] on div "首页 / 会员管理 / 提现列表 / 提现列表" at bounding box center [250, 118] width 501 height 82
click at [224, 74] on div "赠送彩金" at bounding box center [234, 63] width 39 height 26
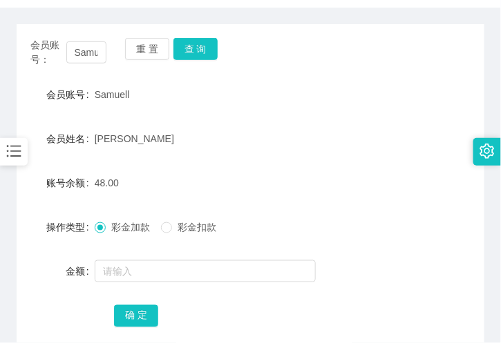
scroll to position [153, 0]
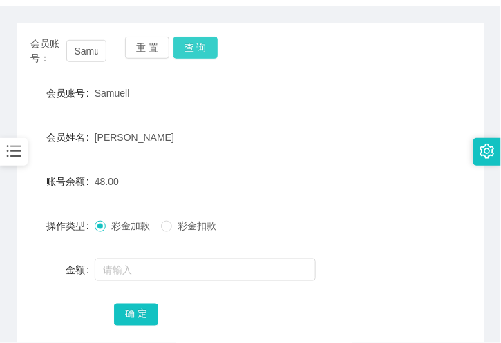
click at [188, 52] on button "查 询" at bounding box center [195, 48] width 44 height 22
click at [196, 44] on button "查 询" at bounding box center [195, 48] width 44 height 22
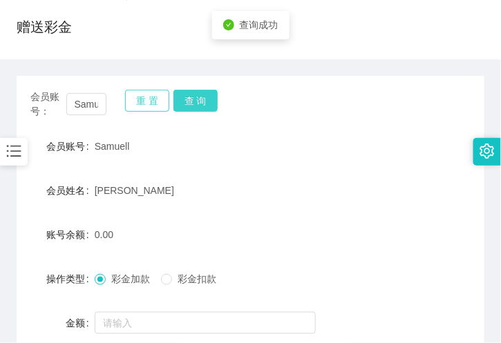
scroll to position [77, 0]
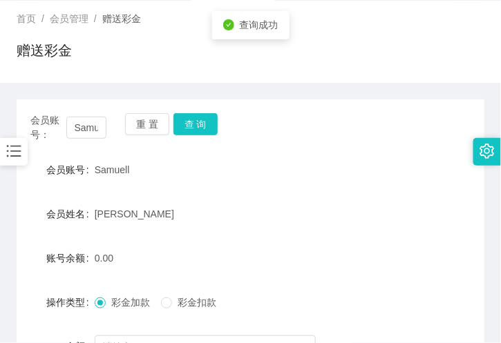
click at [101, 173] on span "Samuell" at bounding box center [112, 169] width 35 height 11
copy span "Samuell"
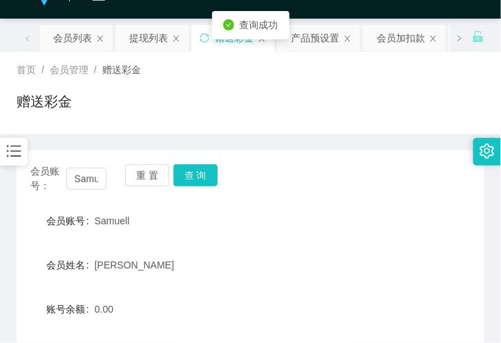
scroll to position [0, 0]
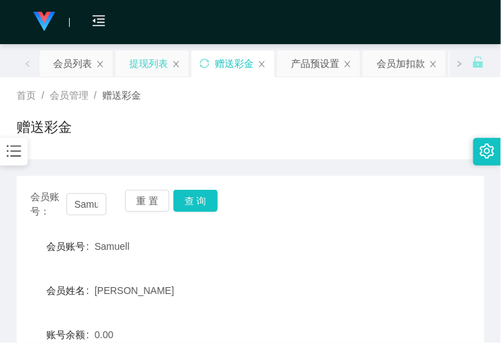
click at [129, 61] on div "提现列表" at bounding box center [148, 63] width 39 height 26
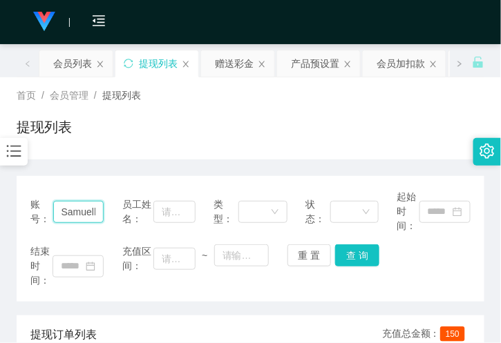
click at [84, 213] on input "Samuell" at bounding box center [78, 212] width 51 height 22
paste input "Samuell"
type input "Samuell"
click at [355, 254] on button "查 询" at bounding box center [357, 256] width 44 height 22
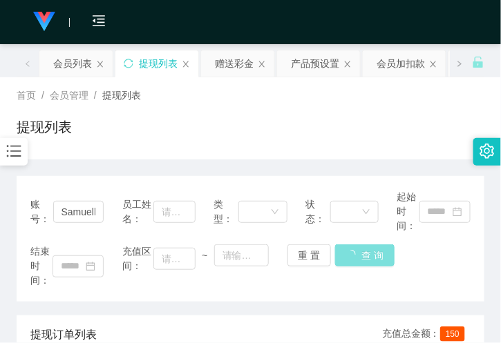
click at [355, 254] on button "查 询" at bounding box center [364, 256] width 59 height 22
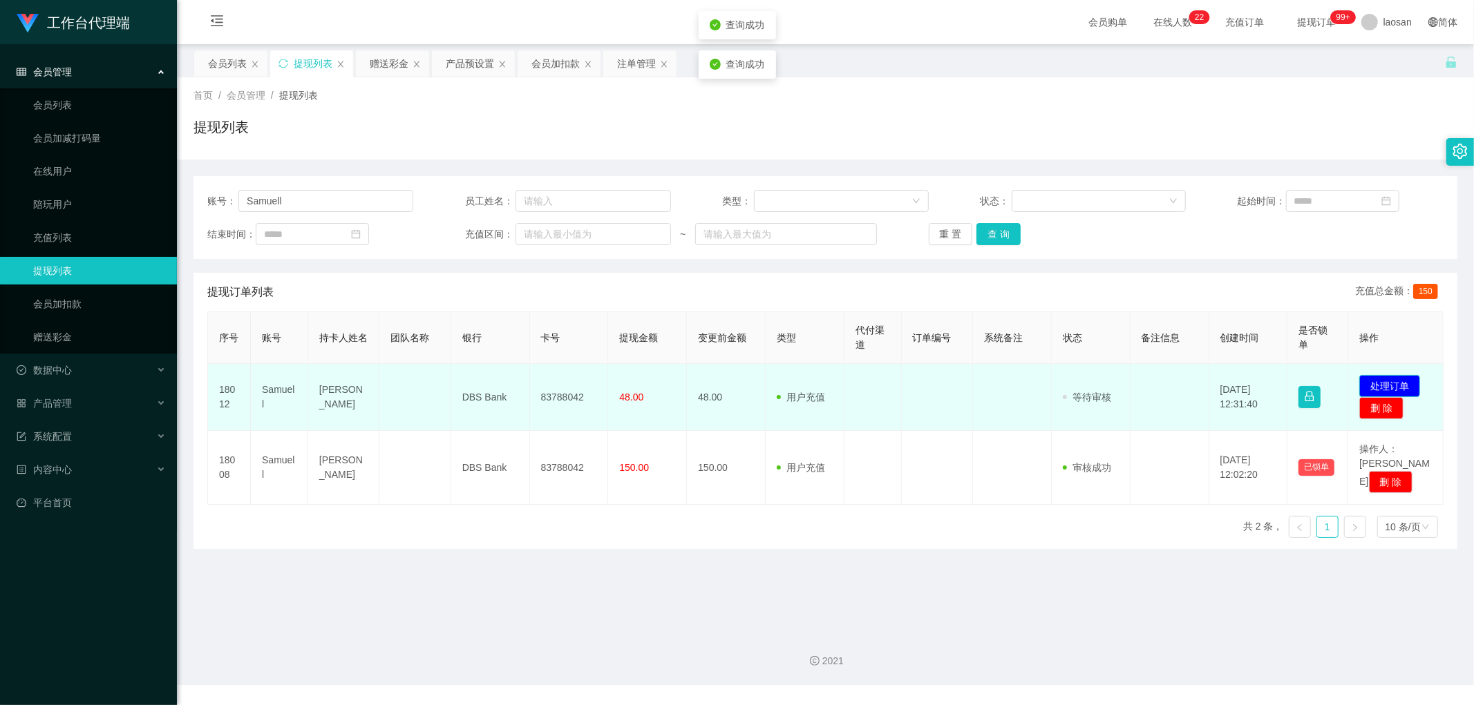
click at [1394, 383] on button "处理订单" at bounding box center [1389, 386] width 61 height 22
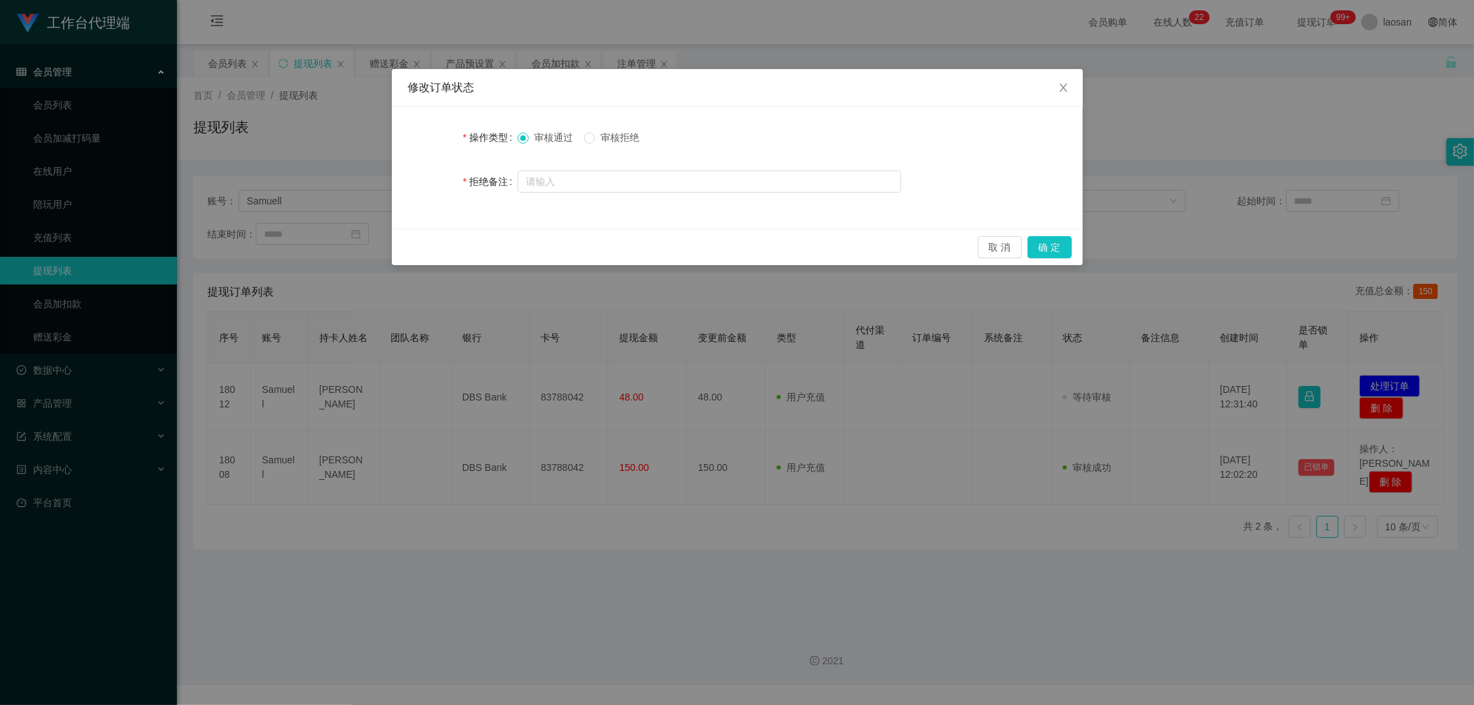
click at [1060, 260] on div "取 消 确 定" at bounding box center [737, 247] width 691 height 37
click at [1040, 240] on button "确 定" at bounding box center [1049, 247] width 44 height 22
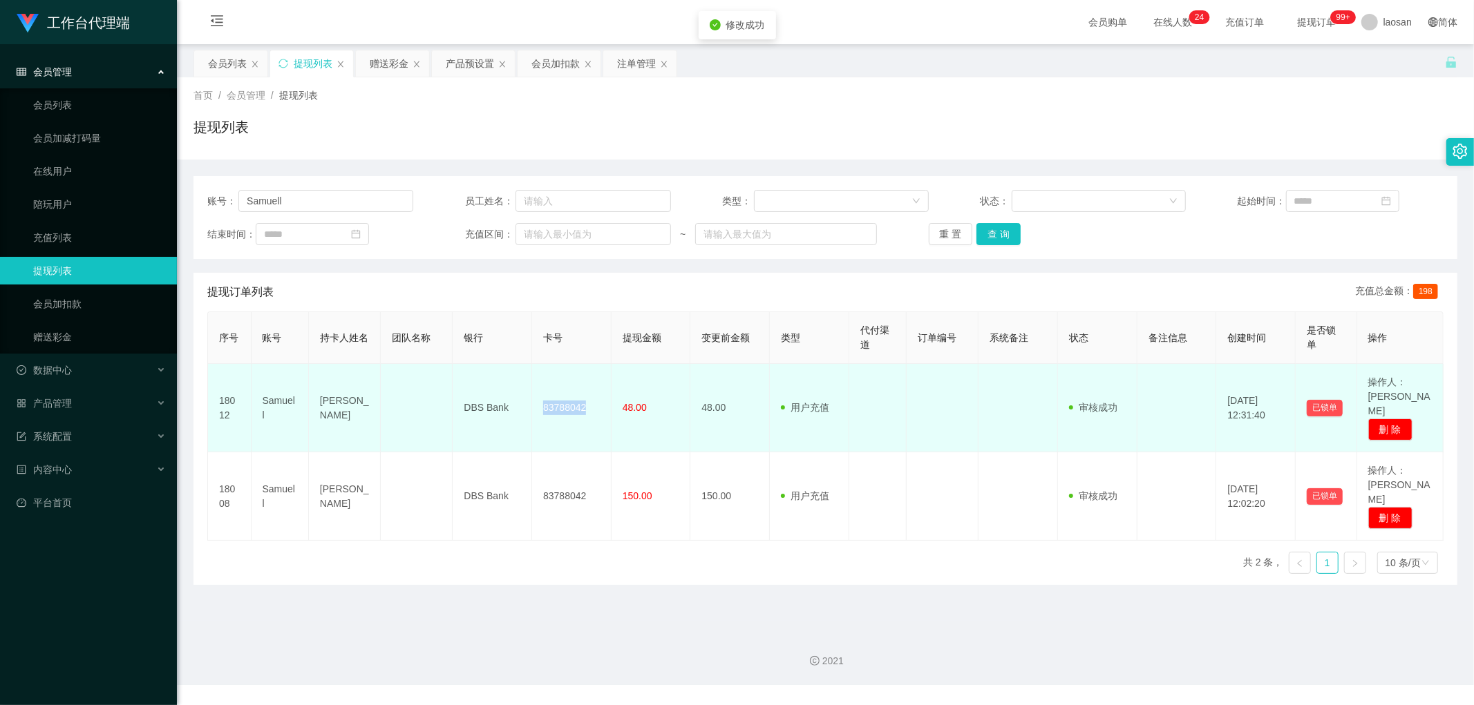
drag, startPoint x: 540, startPoint y: 401, endPoint x: 603, endPoint y: 410, distance: 64.3
click at [603, 410] on td "83788042" at bounding box center [571, 408] width 79 height 88
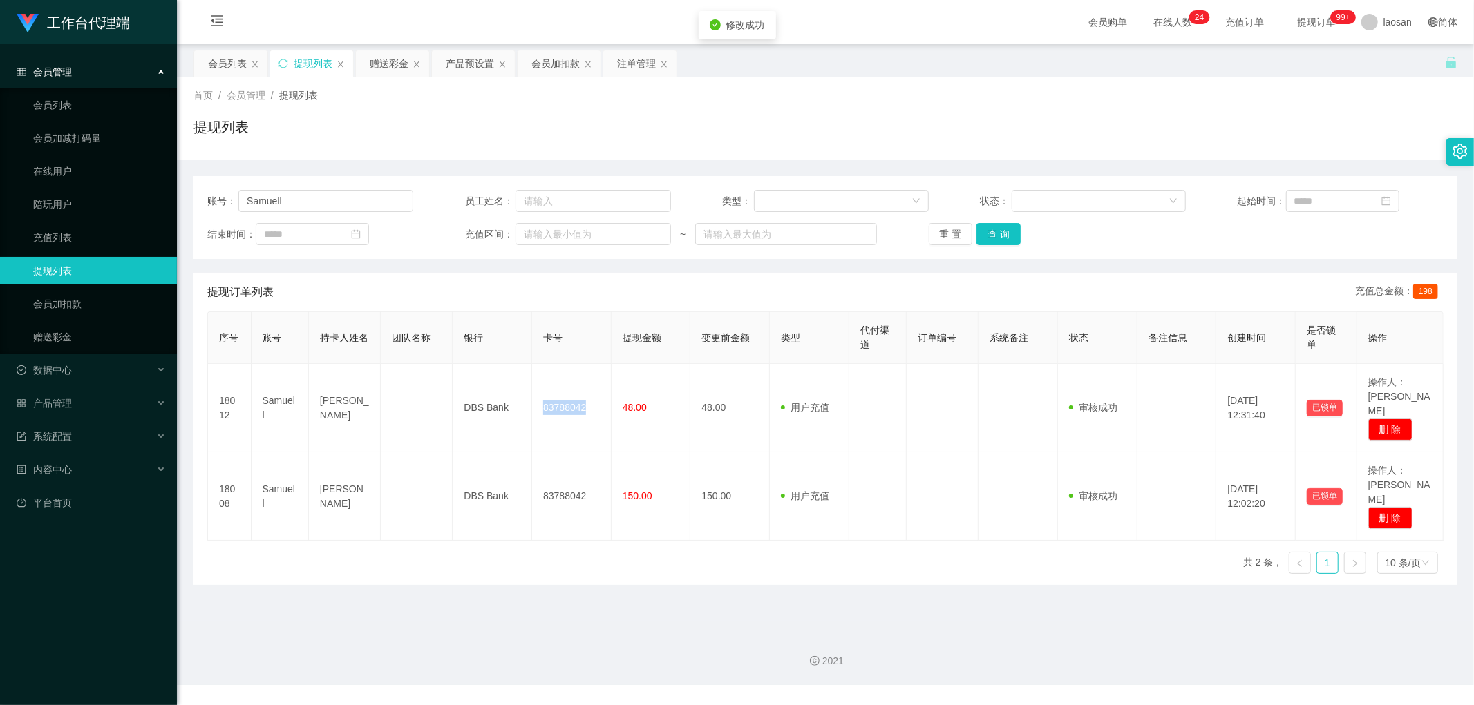
copy td "83788042"
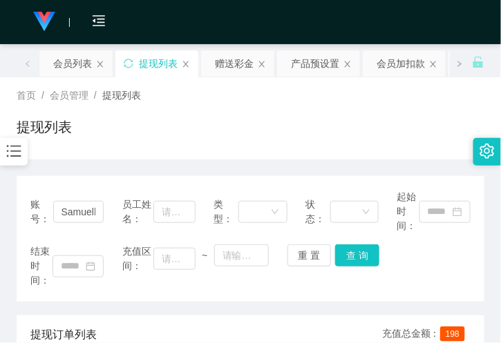
click at [130, 142] on div "提现列表" at bounding box center [251, 133] width 468 height 32
click at [212, 131] on div "提现列表" at bounding box center [251, 133] width 468 height 32
